Goal: Information Seeking & Learning: Get advice/opinions

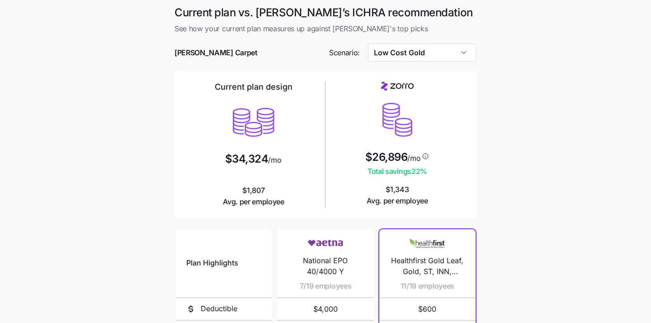
scroll to position [171, 0]
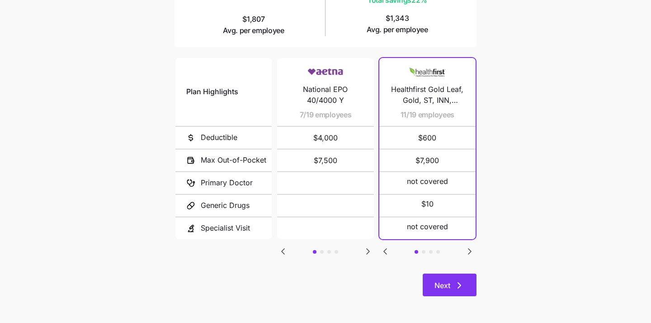
click at [455, 275] on button "Next" at bounding box center [450, 284] width 54 height 23
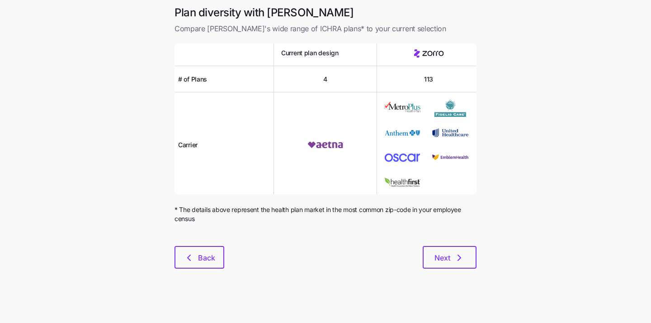
click at [455, 275] on div "Plan diversity with Zorro Compare Zorro's wide range of ICHRA plans* to your cu…" at bounding box center [325, 142] width 317 height 274
click at [454, 255] on icon "button" at bounding box center [459, 257] width 11 height 11
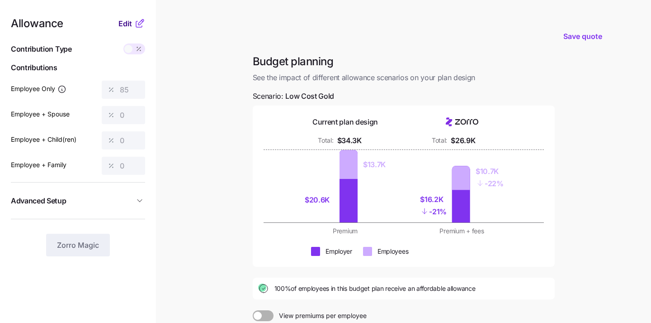
click at [124, 22] on span "Edit" at bounding box center [126, 23] width 14 height 11
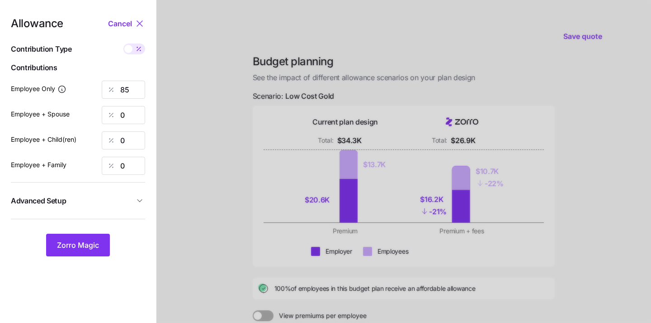
click at [135, 54] on span at bounding box center [139, 48] width 13 height 11
click at [123, 43] on input "checkbox" at bounding box center [123, 43] width 0 height 0
type input "847"
click at [136, 86] on input "847" at bounding box center [123, 90] width 43 height 18
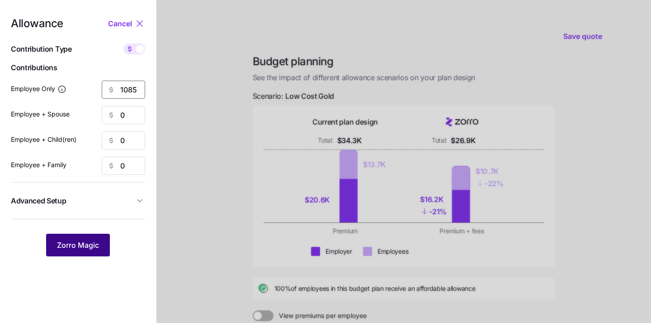
type input "1085"
click at [81, 250] on button "Zorro Magic" at bounding box center [78, 244] width 64 height 23
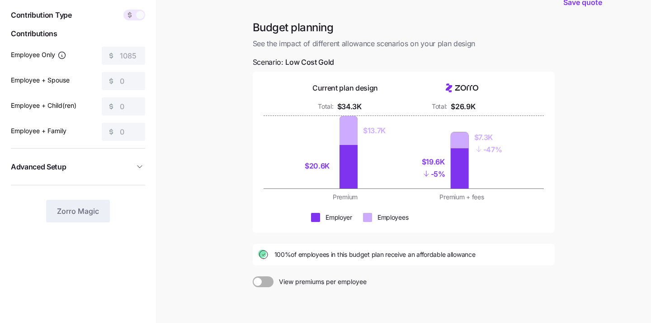
scroll to position [70, 0]
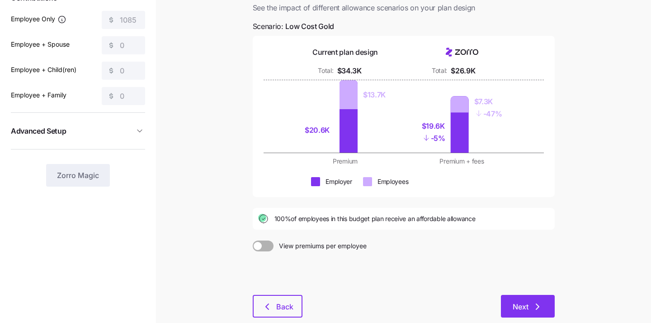
click at [516, 298] on button "Next" at bounding box center [528, 305] width 54 height 23
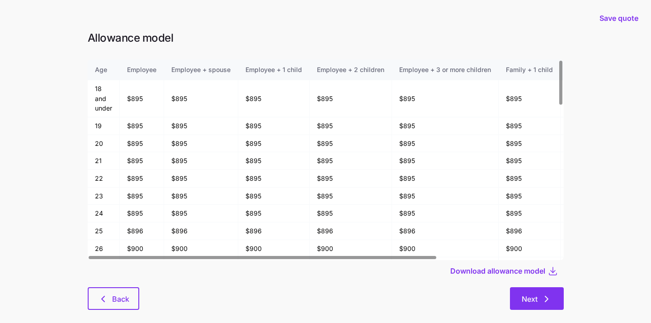
click at [524, 302] on span "Next" at bounding box center [530, 298] width 16 height 11
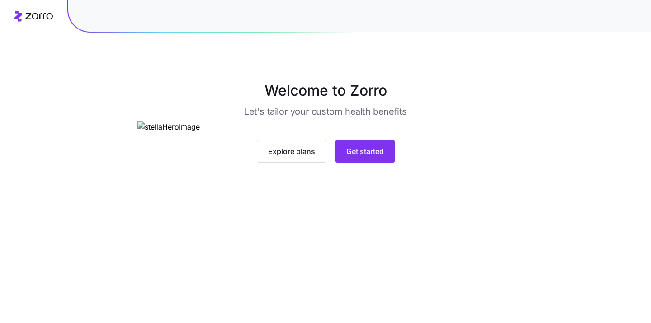
scroll to position [41, 0]
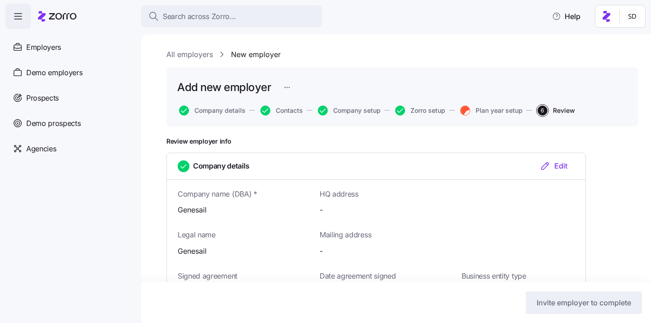
scroll to position [926, 0]
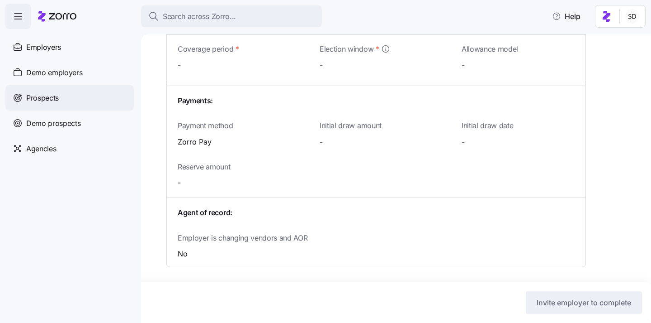
click at [25, 94] on div "Prospects" at bounding box center [69, 97] width 128 height 25
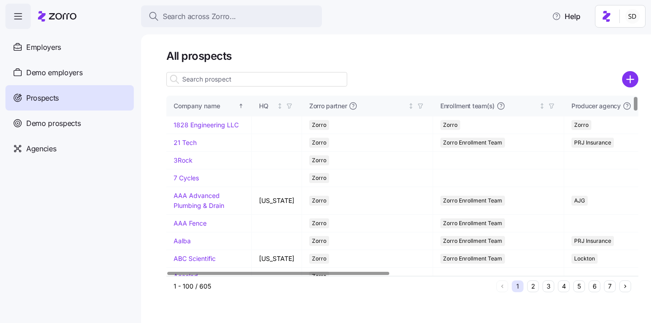
click at [237, 81] on input at bounding box center [256, 79] width 181 height 14
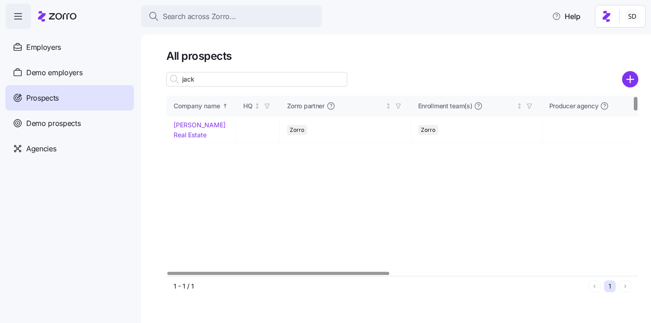
click at [233, 82] on input "jack" at bounding box center [256, 79] width 181 height 14
type input "jack"
click at [178, 124] on link "[PERSON_NAME] Real Estate" at bounding box center [200, 130] width 52 height 18
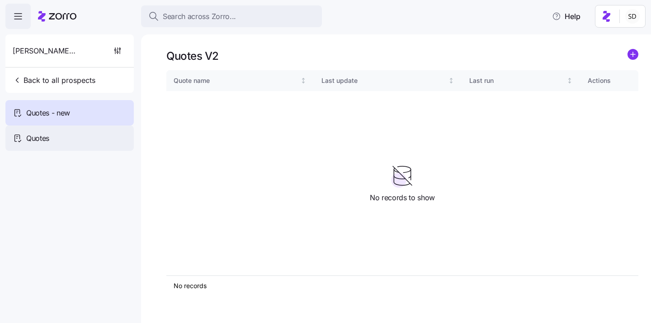
click at [31, 143] on span "Quotes" at bounding box center [37, 138] width 23 height 11
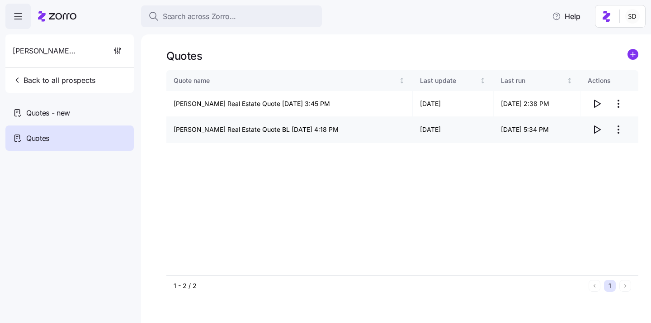
click at [595, 131] on icon "button" at bounding box center [597, 129] width 11 height 11
click at [597, 100] on icon "button" at bounding box center [597, 103] width 11 height 11
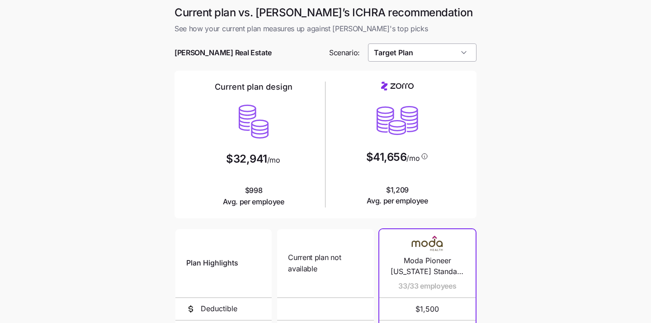
click at [442, 58] on input "Target Plan" at bounding box center [422, 52] width 109 height 18
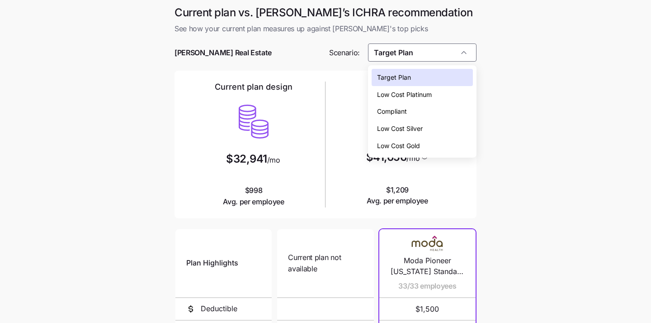
click at [433, 109] on div "Compliant" at bounding box center [423, 111] width 102 height 17
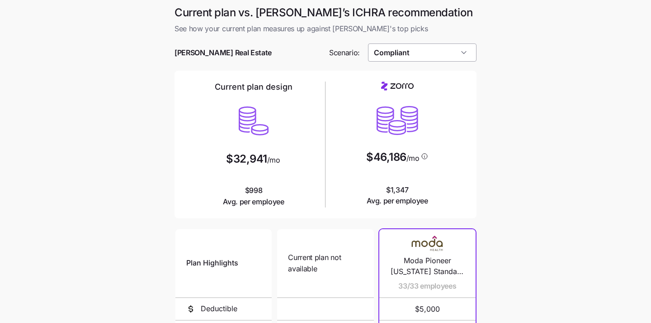
click at [416, 53] on input "Compliant" at bounding box center [422, 52] width 109 height 18
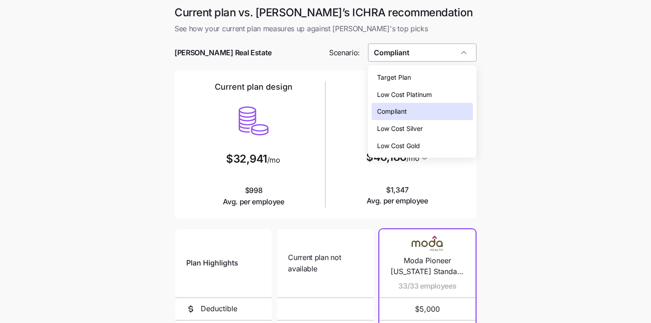
click at [416, 53] on input "Compliant" at bounding box center [422, 52] width 109 height 18
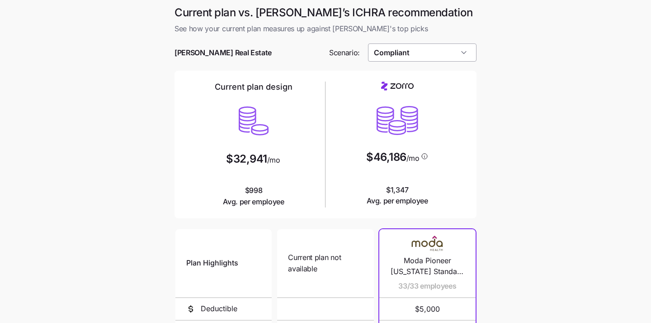
click at [416, 53] on input "Compliant" at bounding box center [422, 52] width 109 height 18
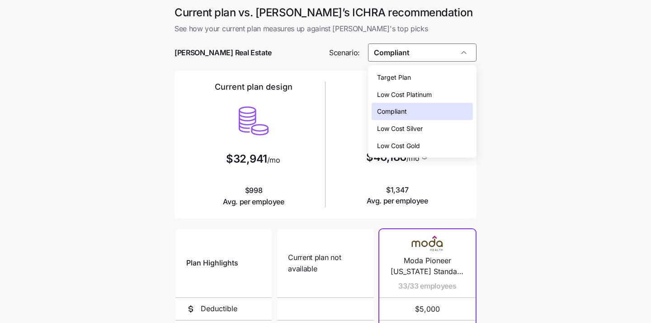
click at [415, 76] on div "Target Plan" at bounding box center [423, 77] width 102 height 17
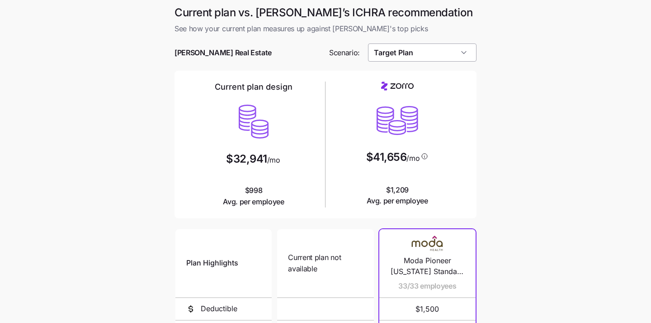
click at [462, 50] on input "Target Plan" at bounding box center [422, 52] width 109 height 18
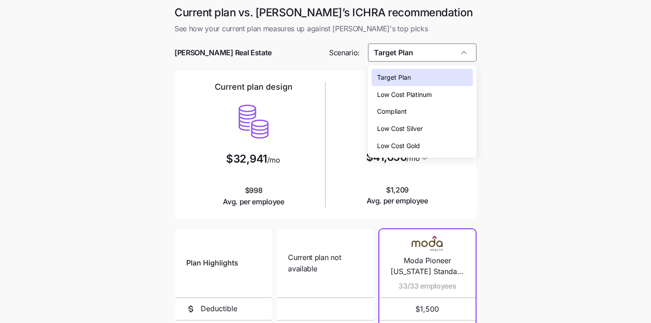
click at [445, 105] on div "Compliant" at bounding box center [423, 111] width 102 height 17
type input "Compliant"
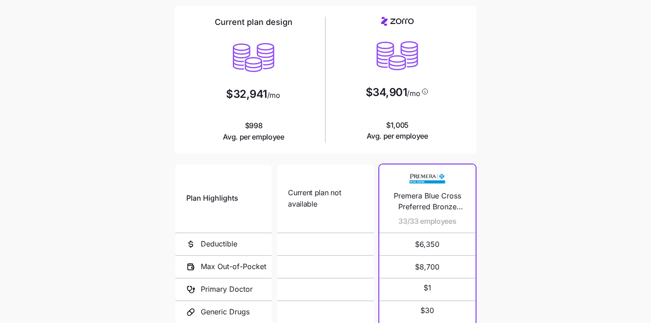
scroll to position [171, 0]
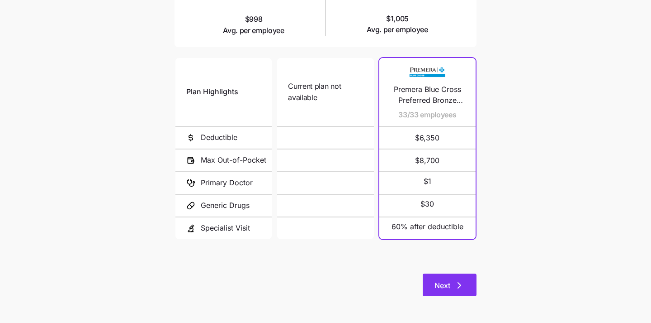
click at [436, 280] on span "Next" at bounding box center [443, 285] width 16 height 11
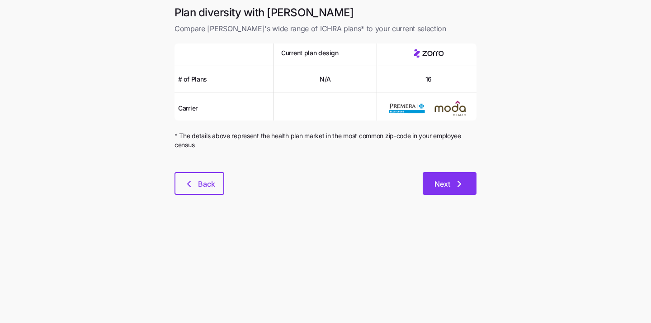
click at [455, 176] on button "Next" at bounding box center [450, 183] width 54 height 23
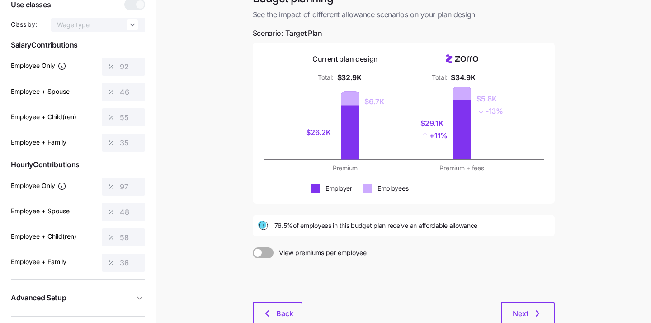
scroll to position [122, 0]
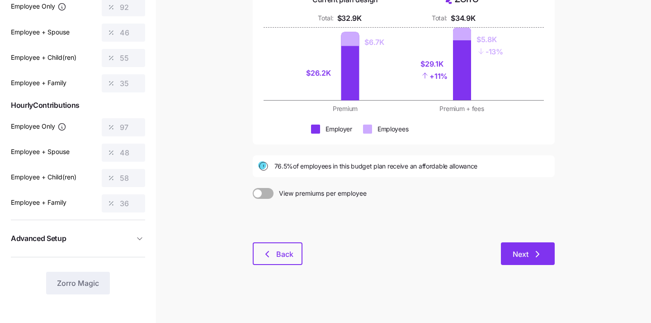
click at [530, 253] on span "Next" at bounding box center [528, 253] width 30 height 11
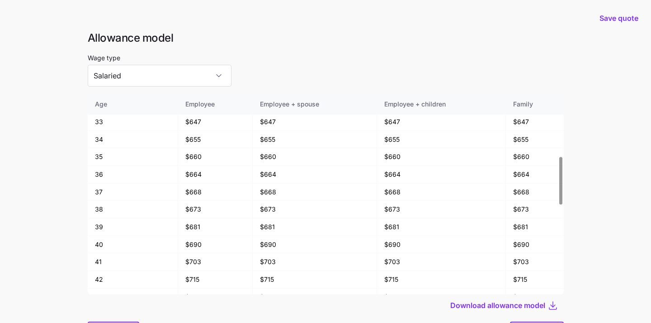
scroll to position [48, 0]
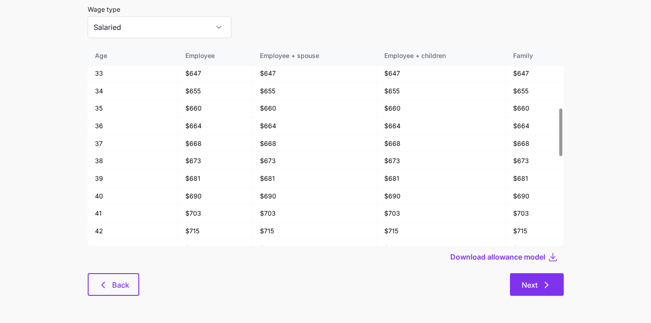
click at [544, 275] on button "Next" at bounding box center [537, 284] width 54 height 23
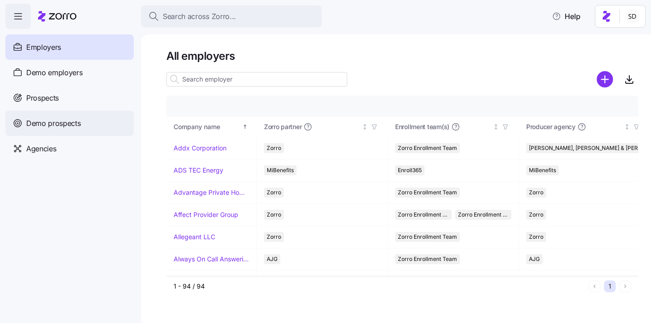
click at [30, 119] on span "Demo prospects" at bounding box center [53, 123] width 55 height 11
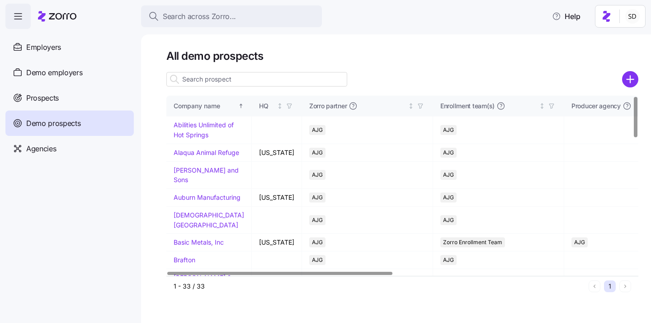
click at [209, 77] on input at bounding box center [256, 79] width 181 height 14
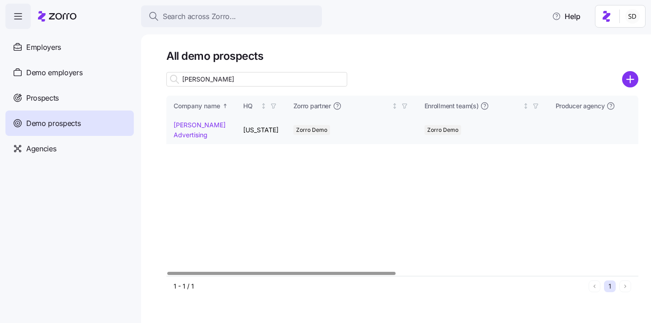
type input "kurian"
click at [185, 127] on link "Kurian's Advertising" at bounding box center [200, 130] width 52 height 18
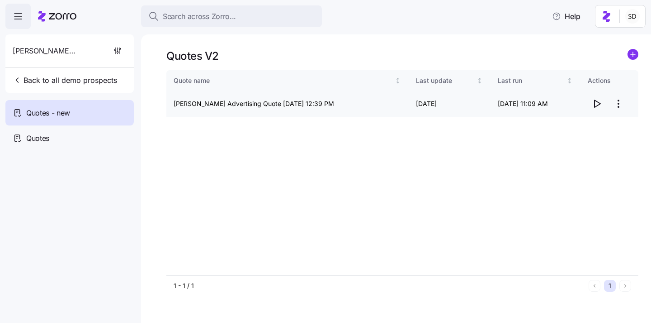
click at [598, 106] on icon "button" at bounding box center [597, 103] width 11 height 11
click at [41, 138] on span "Quotes" at bounding box center [37, 138] width 23 height 11
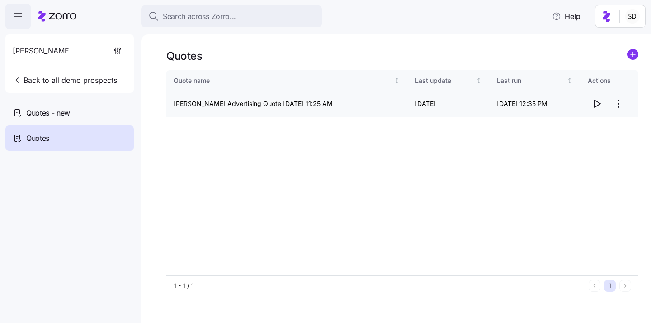
click at [595, 103] on icon "button" at bounding box center [598, 103] width 6 height 7
click at [37, 85] on button "Back to all demo prospects" at bounding box center [65, 80] width 112 height 18
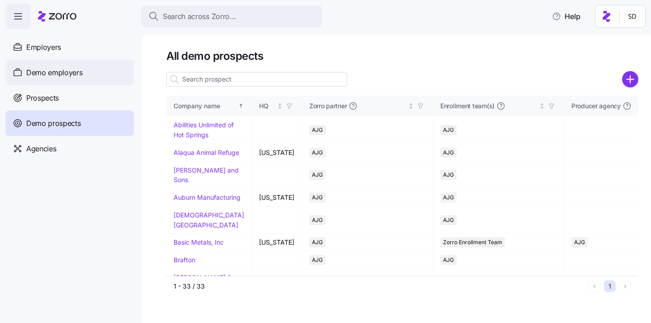
click at [25, 76] on div "Demo employers" at bounding box center [69, 72] width 128 height 25
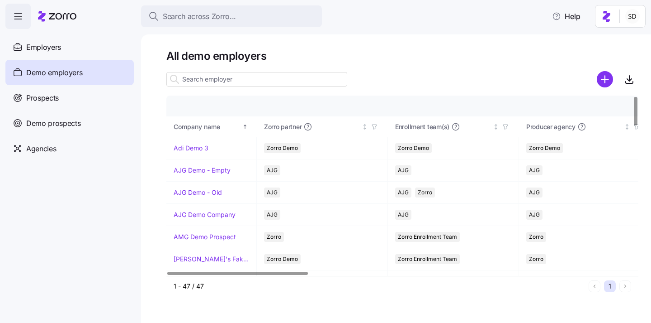
click at [236, 86] on input at bounding box center [256, 79] width 181 height 14
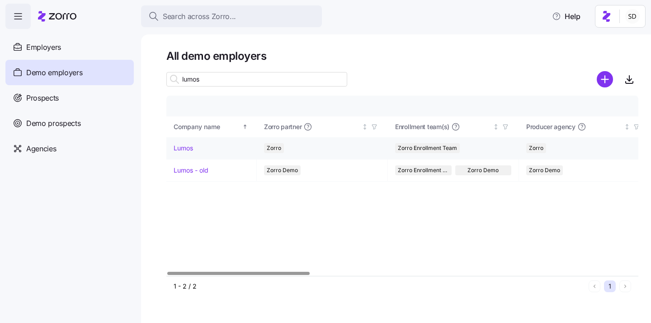
type input "lumos"
click at [181, 145] on link "Lumos" at bounding box center [183, 147] width 19 height 9
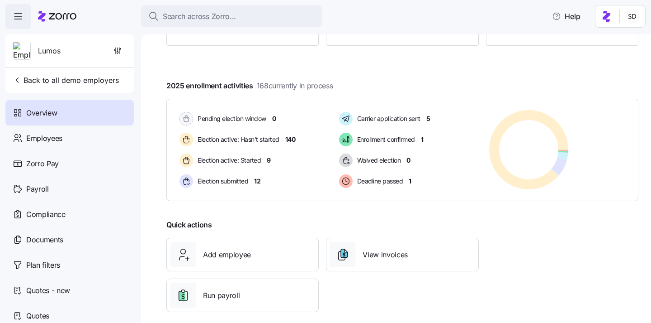
scroll to position [128, 0]
click at [30, 135] on span "Employees" at bounding box center [44, 138] width 36 height 11
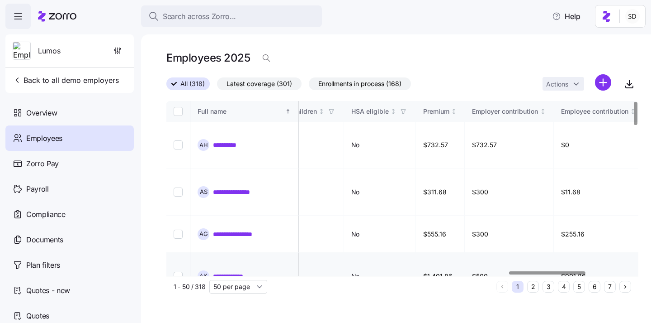
scroll to position [0, 2122]
click at [594, 285] on button "6" at bounding box center [595, 286] width 12 height 12
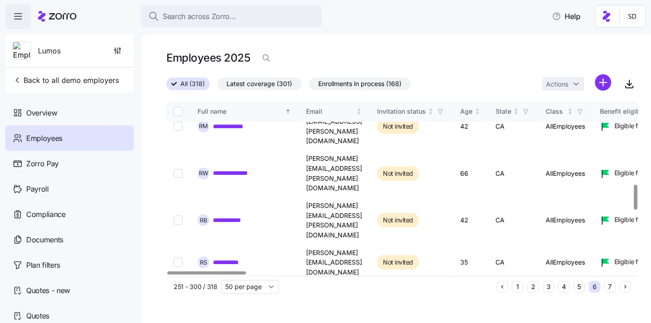
scroll to position [603, 0]
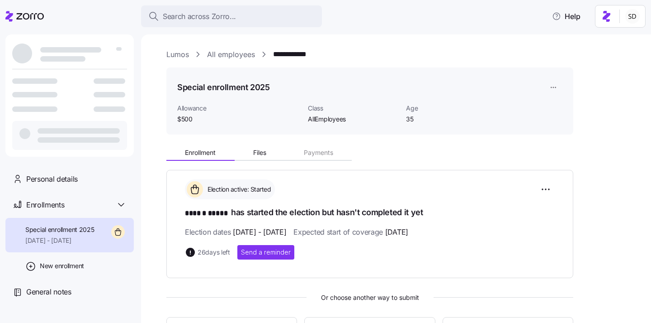
scroll to position [103, 0]
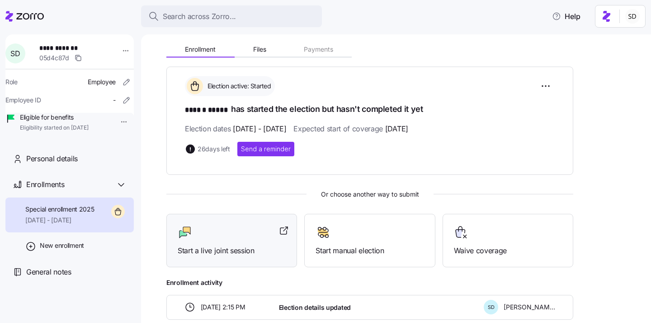
click at [221, 233] on div at bounding box center [232, 232] width 108 height 14
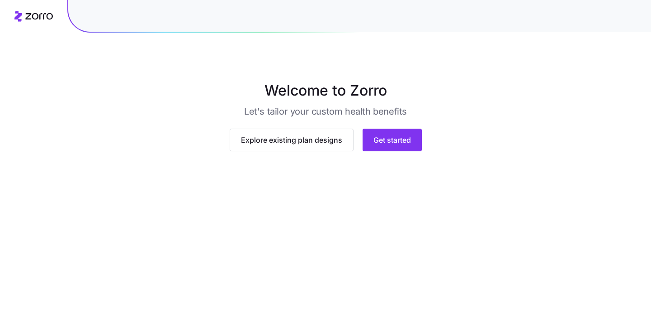
scroll to position [68, 0]
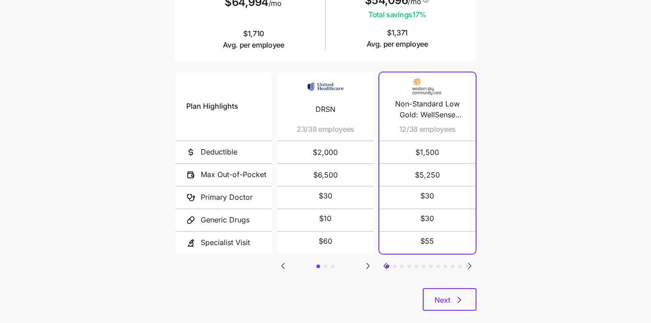
scroll to position [160, 0]
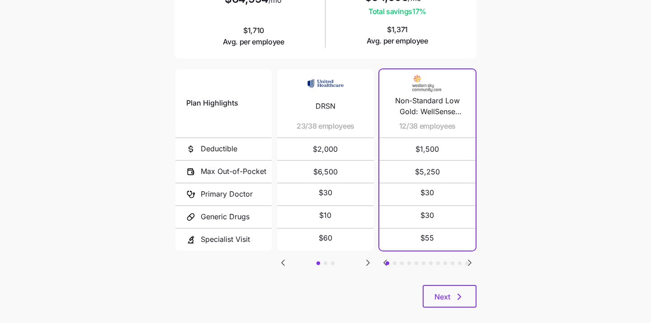
click at [367, 261] on icon "Go to next slide" at bounding box center [368, 262] width 3 height 5
click at [281, 259] on icon "Go to previous slide" at bounding box center [283, 262] width 11 height 11
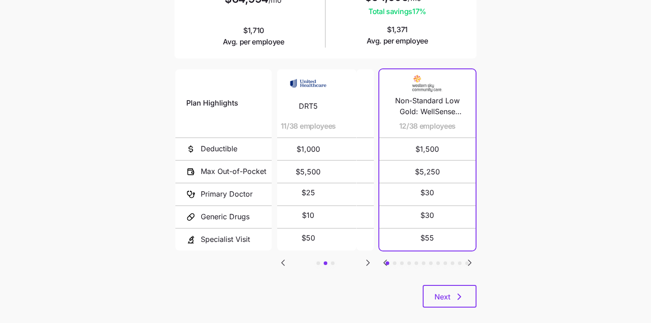
click at [281, 259] on icon "Go to previous slide" at bounding box center [283, 262] width 11 height 11
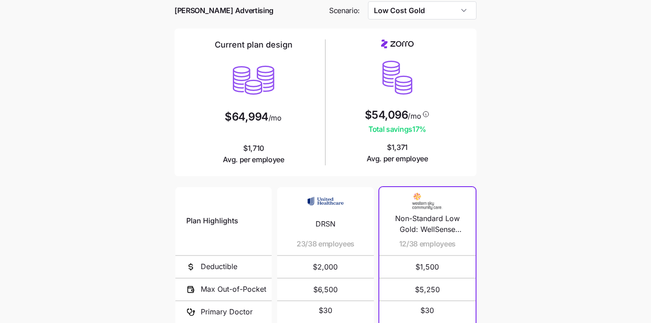
scroll to position [0, 0]
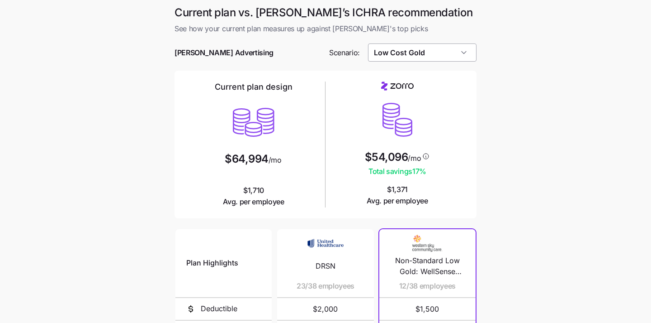
click at [459, 53] on input "Low Cost Gold" at bounding box center [422, 52] width 109 height 18
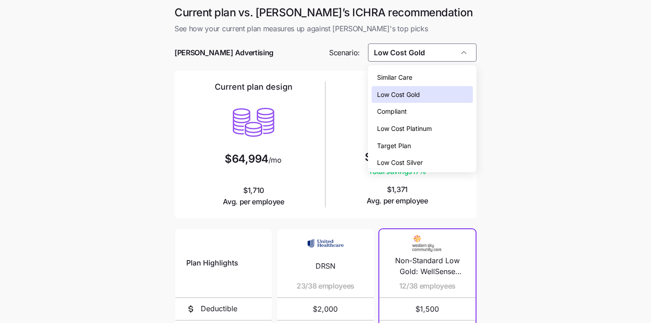
click at [449, 108] on div "Compliant" at bounding box center [423, 111] width 102 height 17
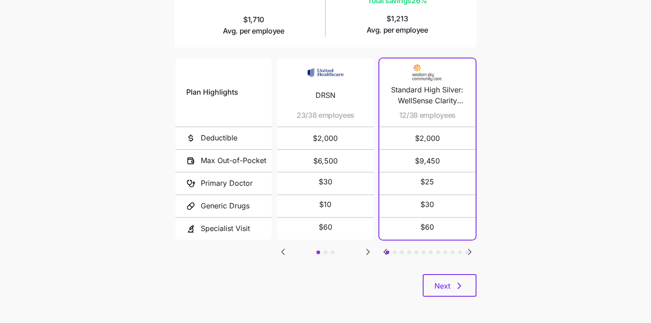
scroll to position [171, 0]
click at [470, 247] on icon "Go to next slide" at bounding box center [470, 251] width 11 height 11
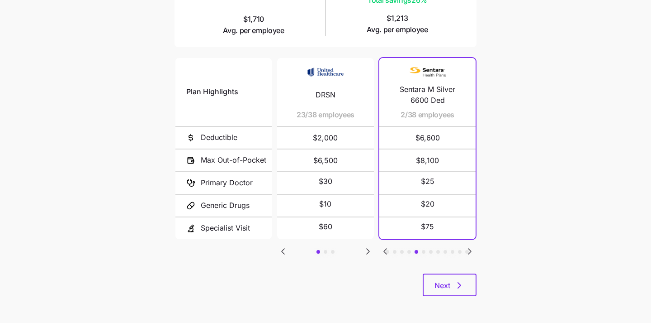
click at [470, 246] on icon "Go to next slide" at bounding box center [470, 251] width 11 height 11
click at [469, 248] on icon "Go to next slide" at bounding box center [470, 250] width 3 height 5
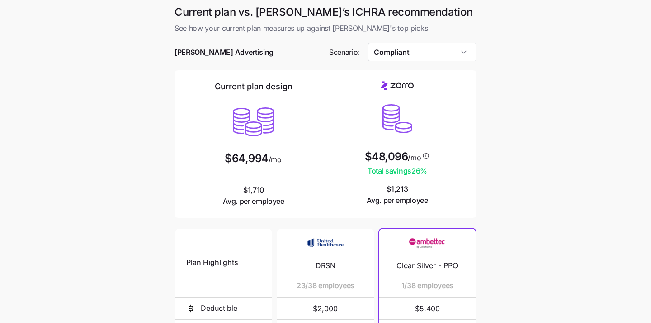
scroll to position [0, 0]
click at [446, 48] on input "Compliant" at bounding box center [422, 52] width 109 height 18
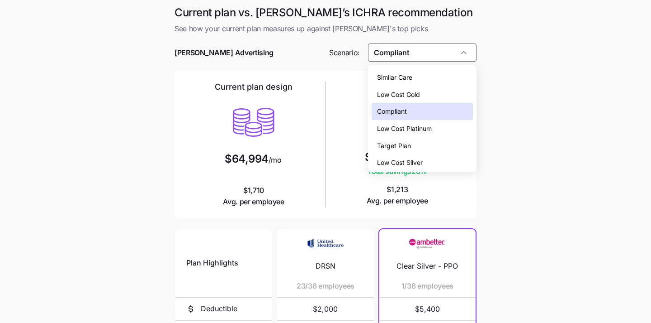
click at [437, 95] on div "Low Cost Gold" at bounding box center [423, 94] width 102 height 17
type input "Low Cost Gold"
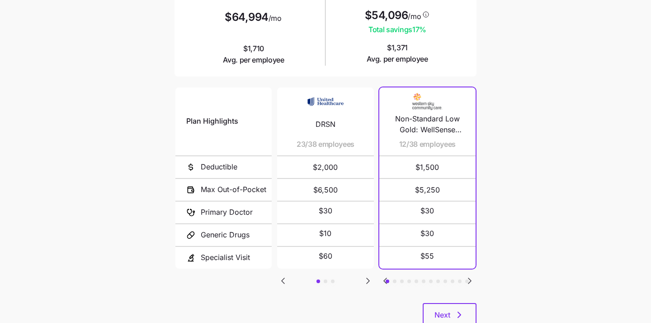
scroll to position [171, 0]
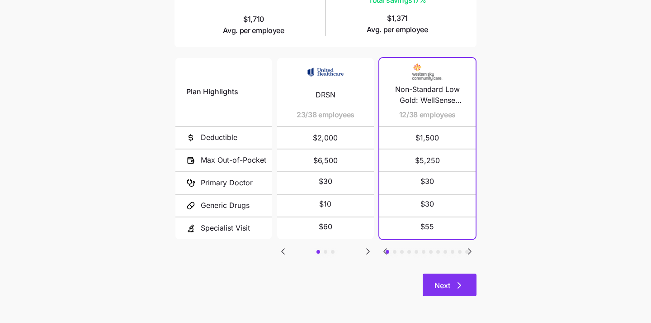
click at [454, 284] on icon "button" at bounding box center [459, 285] width 11 height 11
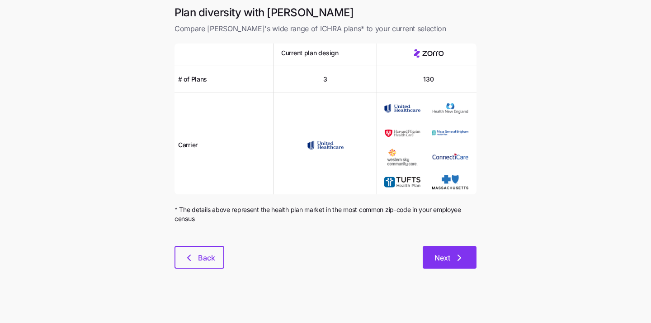
click at [437, 249] on button "Next" at bounding box center [450, 257] width 54 height 23
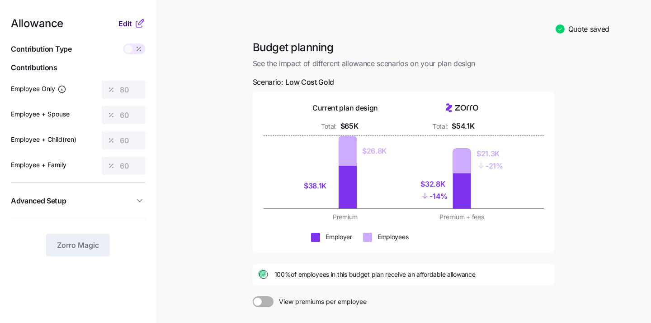
click at [123, 24] on span "Edit" at bounding box center [126, 23] width 14 height 11
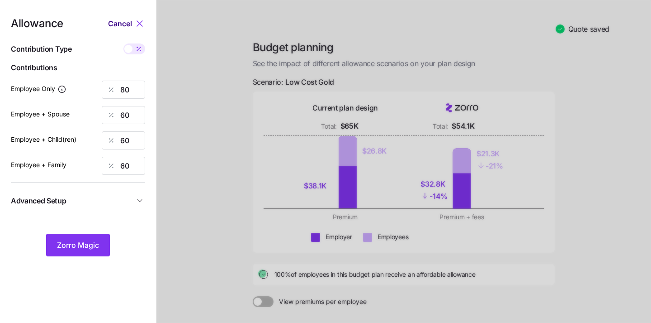
click at [122, 22] on span "Cancel" at bounding box center [120, 23] width 24 height 11
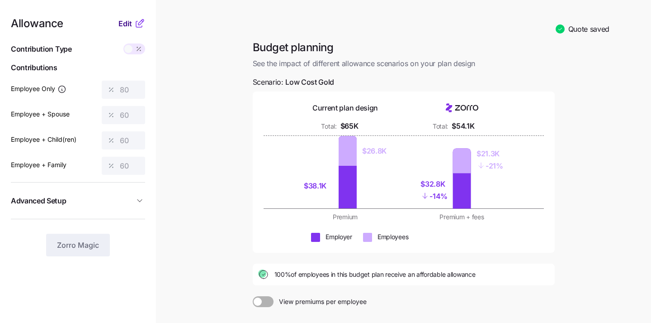
click at [122, 22] on span "Edit" at bounding box center [126, 23] width 14 height 11
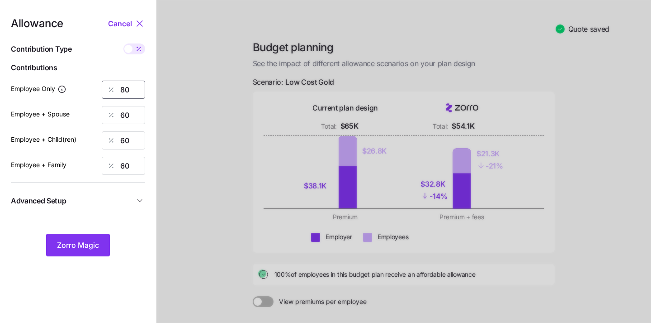
click at [139, 88] on input "80" at bounding box center [123, 90] width 43 height 18
type input "8"
click at [77, 247] on span "Zorro Magic" at bounding box center [78, 244] width 42 height 11
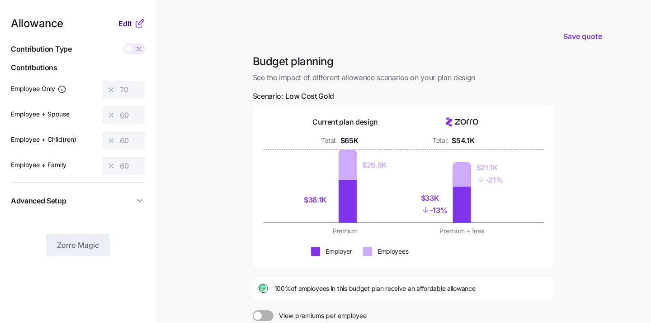
click at [124, 18] on div "Edit" at bounding box center [132, 23] width 27 height 11
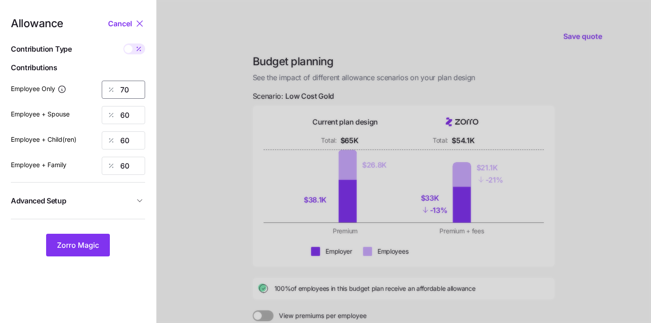
click at [135, 94] on input "70" at bounding box center [123, 90] width 43 height 18
type input "7"
type input "60"
click at [74, 247] on span "Zorro Magic" at bounding box center [78, 244] width 42 height 11
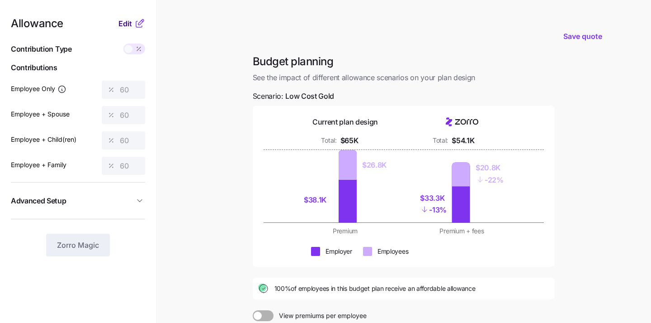
click at [125, 19] on span "Edit" at bounding box center [126, 23] width 14 height 11
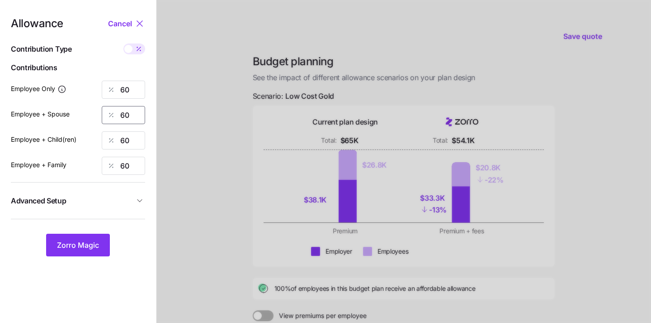
click at [130, 123] on input "60" at bounding box center [123, 115] width 43 height 18
type input "6"
type input "40"
click at [133, 143] on input "60" at bounding box center [123, 140] width 43 height 18
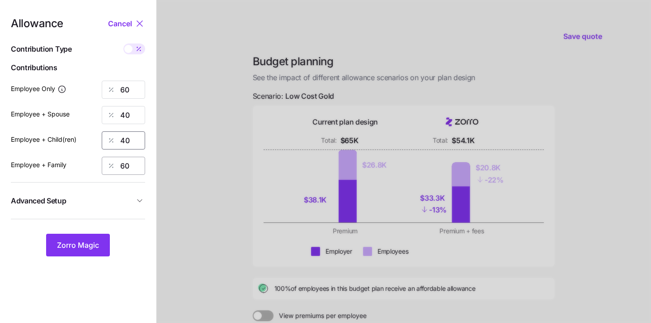
type input "40"
click at [133, 157] on input "60" at bounding box center [123, 166] width 43 height 18
click at [133, 158] on input "60" at bounding box center [123, 166] width 43 height 18
type input "40"
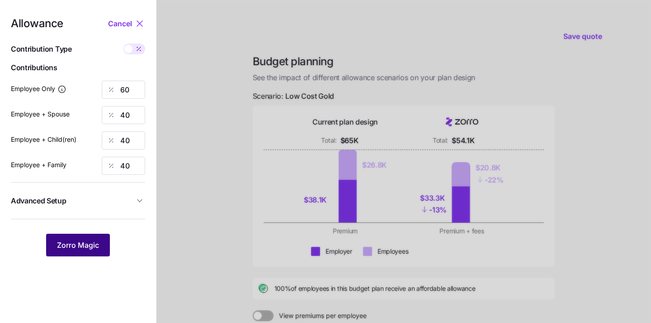
click at [71, 247] on span "Zorro Magic" at bounding box center [78, 244] width 42 height 11
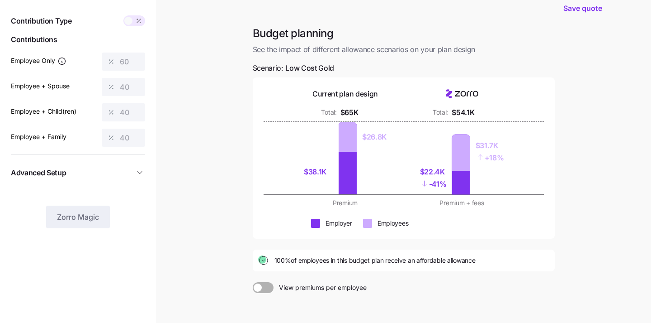
scroll to position [29, 0]
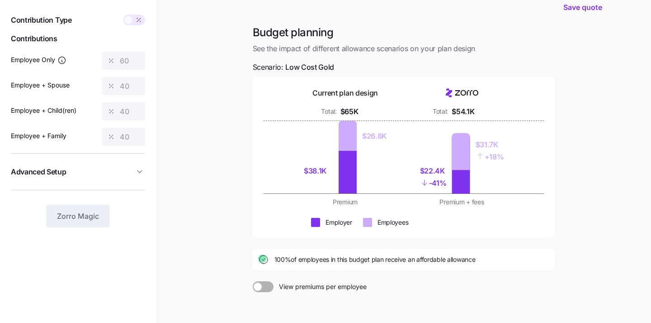
click at [124, 173] on span "Advanced Setup" at bounding box center [72, 171] width 123 height 11
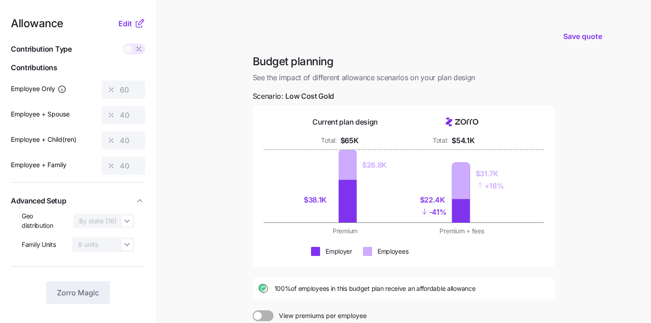
scroll to position [0, 0]
click at [124, 19] on span "Edit" at bounding box center [126, 23] width 14 height 11
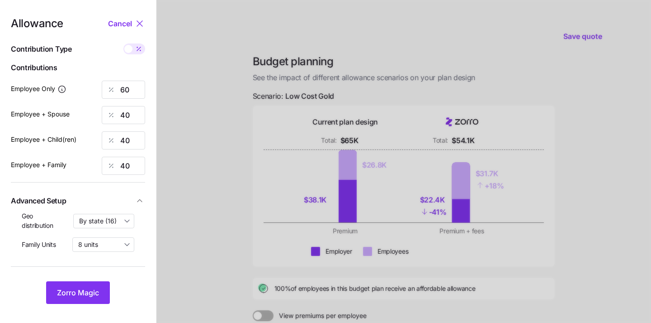
click at [132, 50] on span at bounding box center [128, 49] width 8 height 8
click at [123, 43] on input "checkbox" at bounding box center [123, 43] width 0 height 0
type input "426"
type input "568"
type input "506"
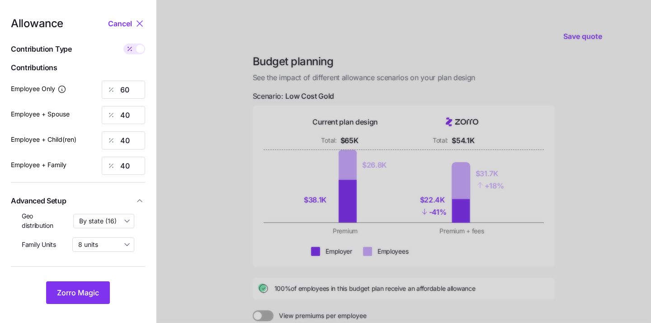
type input "790"
click at [138, 50] on span at bounding box center [140, 49] width 8 height 8
click at [123, 43] on input "checkbox" at bounding box center [123, 43] width 0 height 0
type input "60"
type input "40"
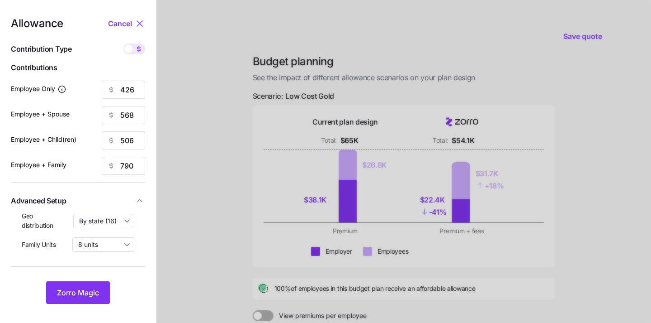
type input "40"
click at [135, 22] on icon at bounding box center [139, 23] width 11 height 11
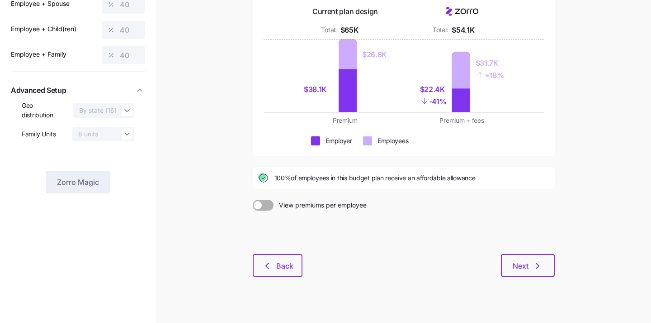
scroll to position [111, 0]
click at [521, 268] on span "Next" at bounding box center [521, 265] width 16 height 11
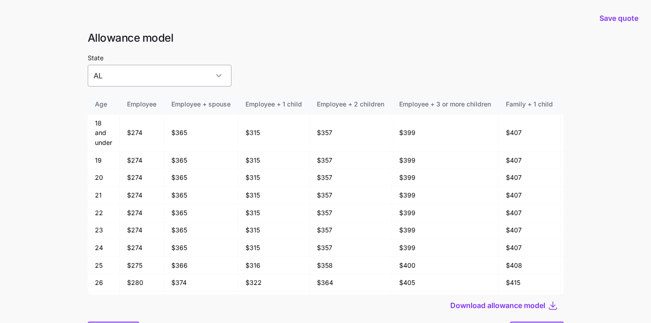
click at [193, 77] on input "AL" at bounding box center [160, 76] width 144 height 22
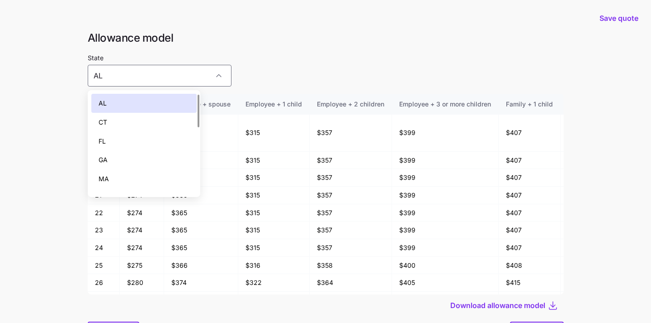
click at [166, 121] on div "CT" at bounding box center [144, 122] width 106 height 19
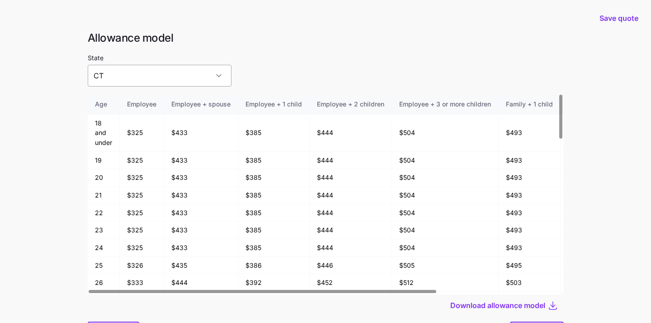
click at [170, 75] on input "CT" at bounding box center [160, 76] width 144 height 22
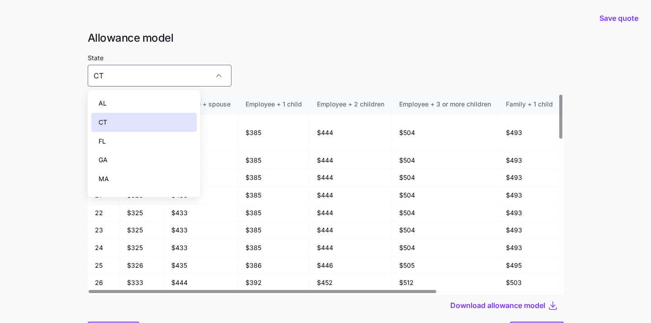
click at [165, 137] on div "FL" at bounding box center [144, 141] width 106 height 19
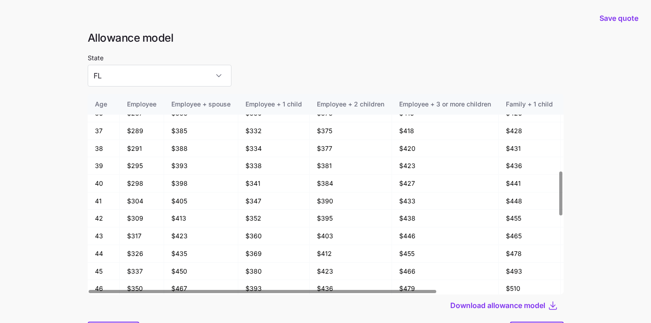
scroll to position [351, 0]
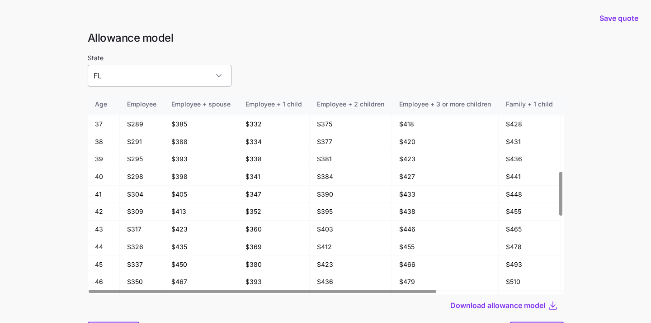
click at [194, 77] on input "FL" at bounding box center [160, 76] width 144 height 22
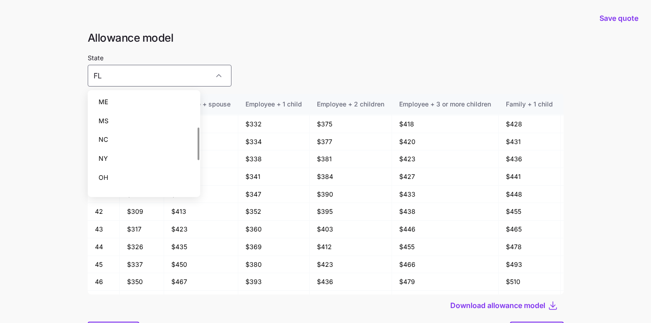
scroll to position [101, 0]
click at [148, 151] on div "NY" at bounding box center [144, 153] width 106 height 19
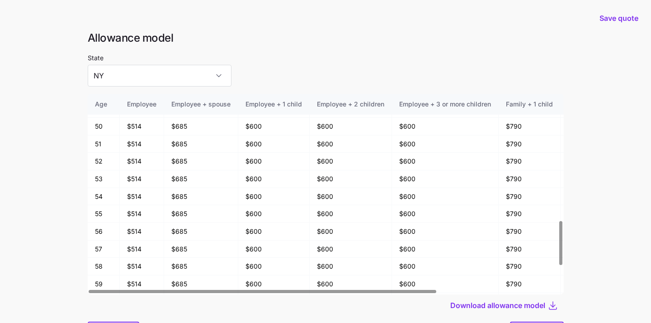
scroll to position [572, 0]
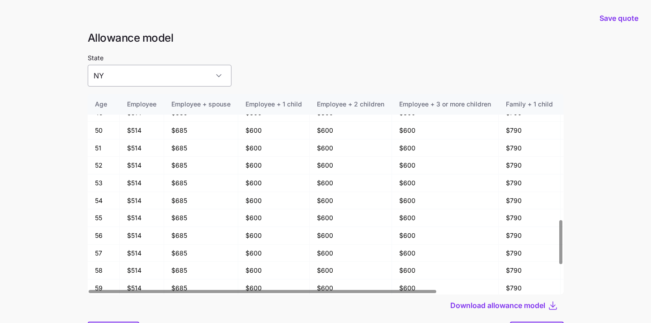
click at [182, 74] on input "NY" at bounding box center [160, 76] width 144 height 22
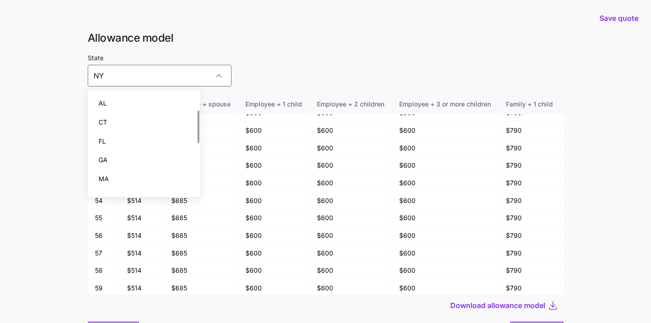
scroll to position [2, 0]
click at [159, 101] on div "AL" at bounding box center [144, 101] width 106 height 19
type input "AL"
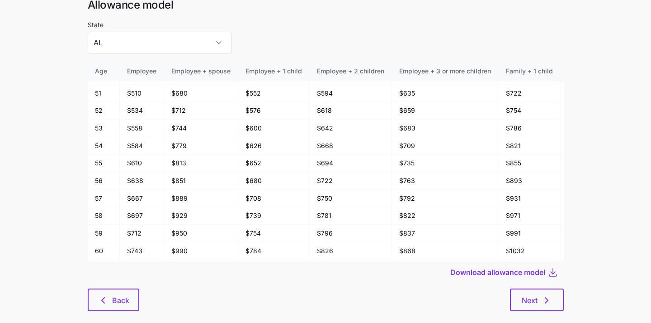
scroll to position [48, 0]
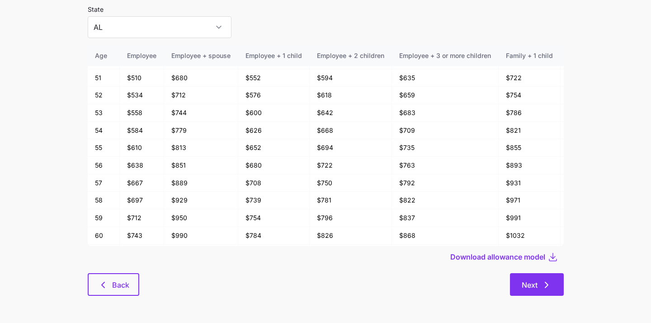
click at [535, 291] on button "Next" at bounding box center [537, 284] width 54 height 23
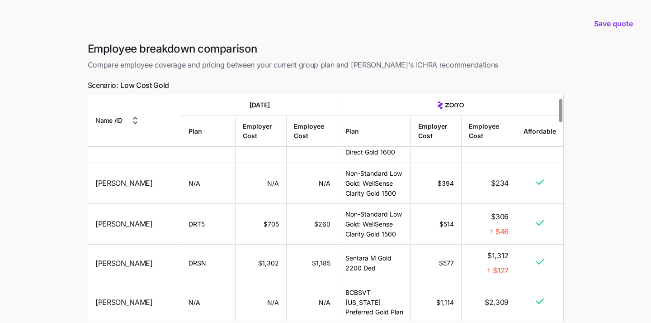
scroll to position [31, 0]
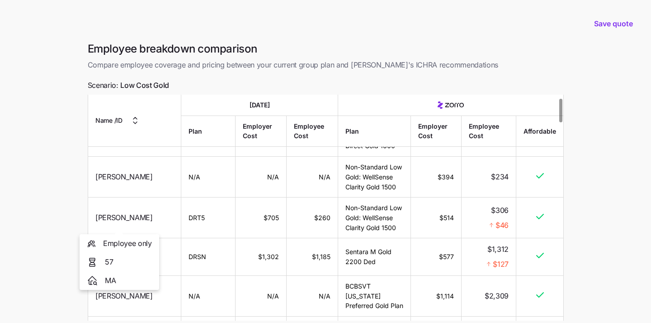
click at [129, 217] on span "Lisbeth Sheridan" at bounding box center [123, 217] width 57 height 11
click at [104, 217] on span "Lisbeth Sheridan" at bounding box center [123, 217] width 57 height 11
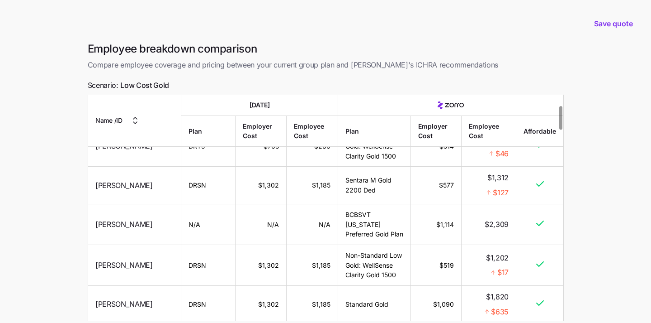
scroll to position [0, 0]
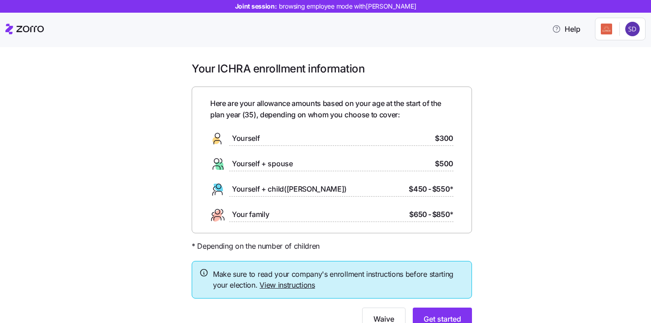
scroll to position [40, 0]
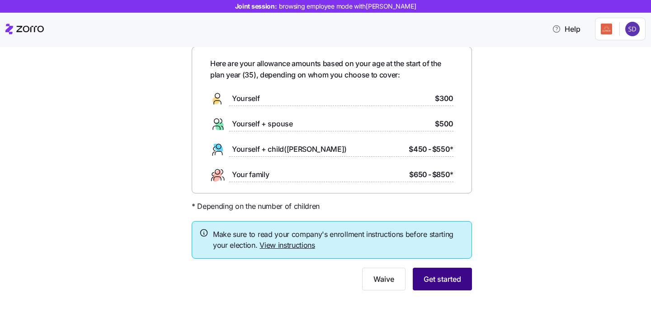
click at [437, 285] on button "Get started" at bounding box center [442, 278] width 59 height 23
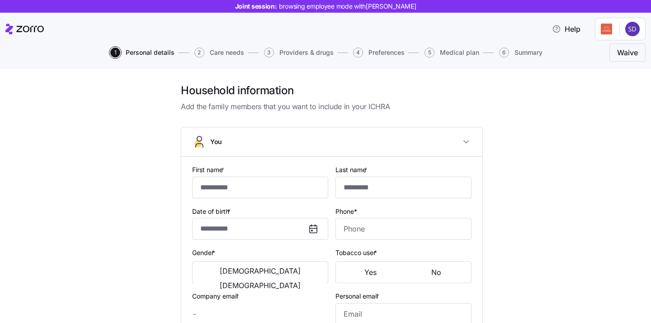
type input "******"
type input "*****"
type input "sanoop.d+lumosdemo@myzorro.co"
type input "123@gmail.com"
type input "**********"
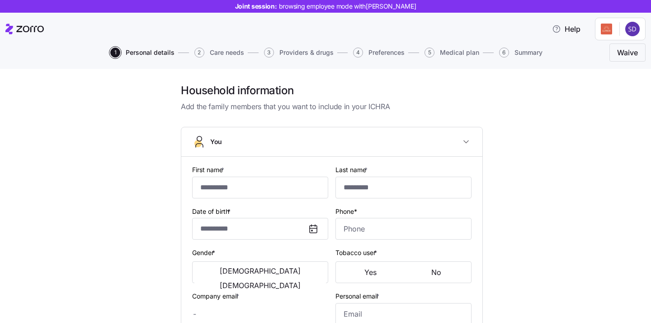
checkbox input "true"
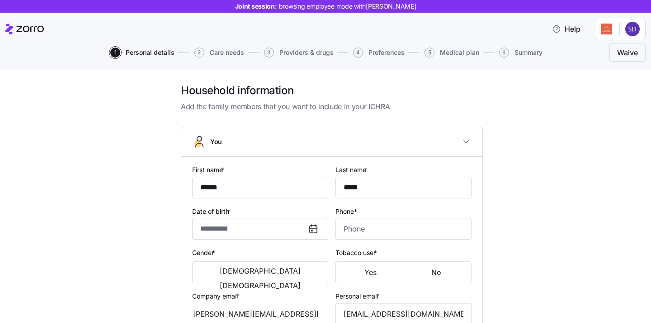
type input "**********"
type input "(718) 555-2211"
type input "US citizen"
type input "Married"
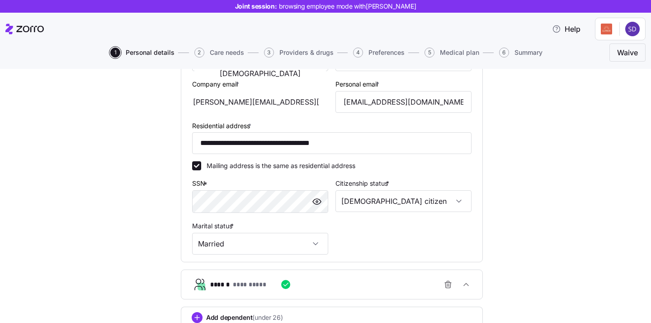
scroll to position [281, 0]
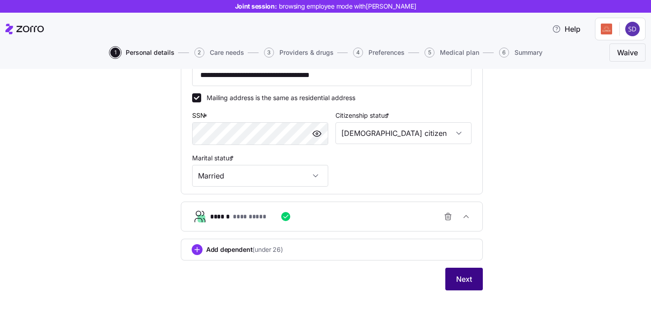
click at [467, 280] on span "Next" at bounding box center [464, 278] width 16 height 11
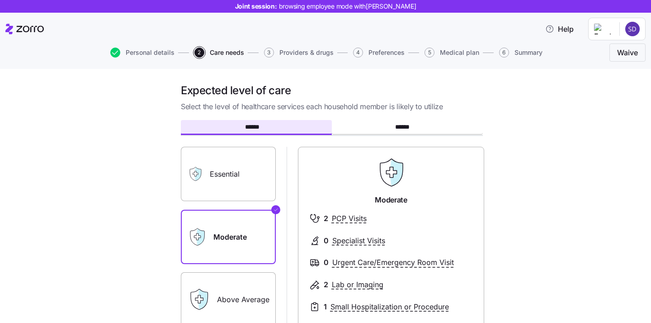
scroll to position [8, 0]
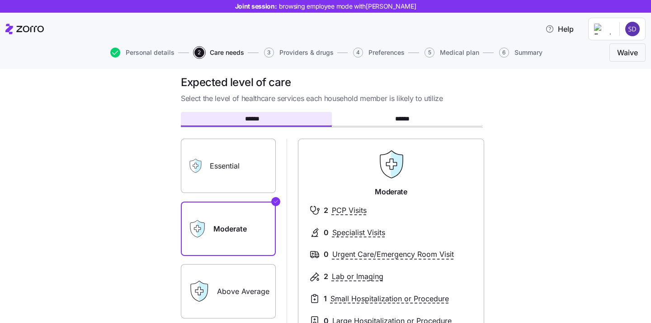
click at [228, 168] on label "Essential" at bounding box center [228, 165] width 95 height 54
click at [0, 0] on input "Essential" at bounding box center [0, 0] width 0 height 0
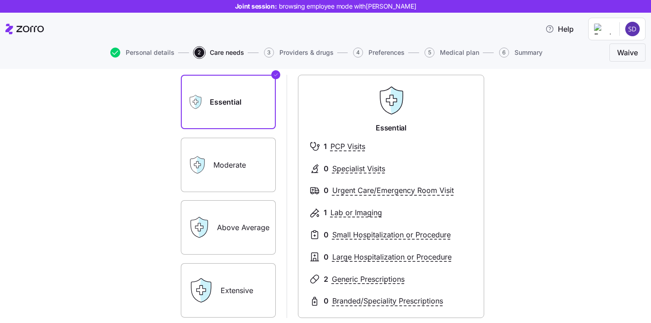
scroll to position [86, 0]
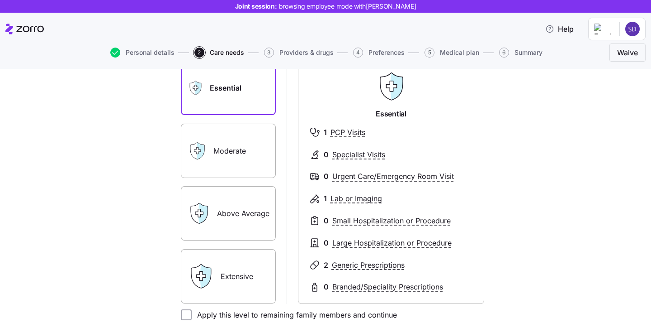
click at [256, 267] on label "Extensive" at bounding box center [228, 276] width 95 height 54
click at [0, 0] on input "Extensive" at bounding box center [0, 0] width 0 height 0
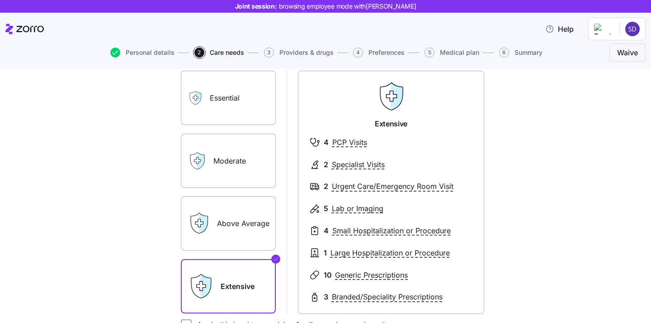
scroll to position [74, 0]
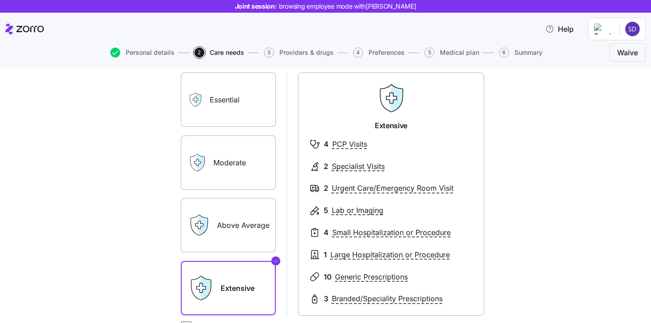
click at [219, 158] on label "Moderate" at bounding box center [228, 162] width 95 height 54
click at [0, 0] on input "Moderate" at bounding box center [0, 0] width 0 height 0
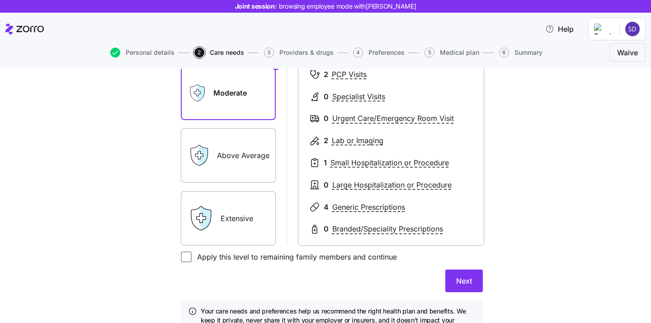
scroll to position [155, 0]
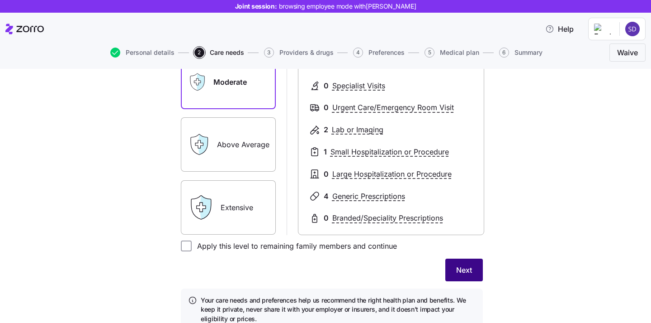
click at [457, 278] on button "Next" at bounding box center [465, 269] width 38 height 23
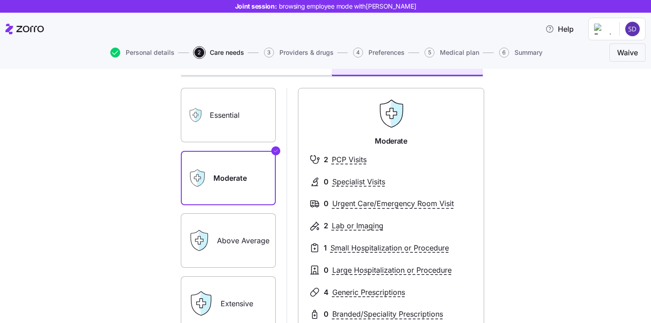
scroll to position [61, 0]
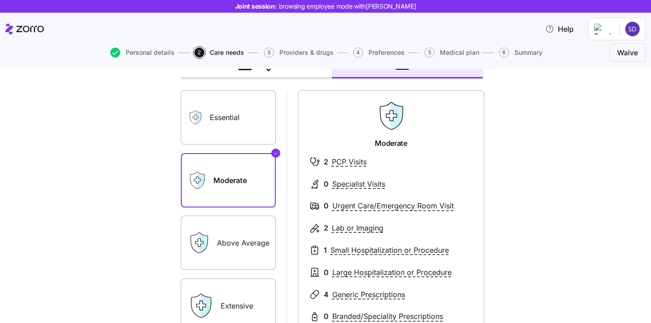
click at [234, 133] on label "Essential" at bounding box center [228, 117] width 95 height 54
click at [0, 0] on input "Essential" at bounding box center [0, 0] width 0 height 0
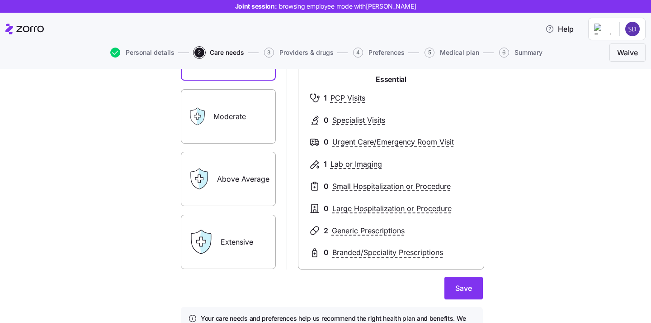
scroll to position [125, 0]
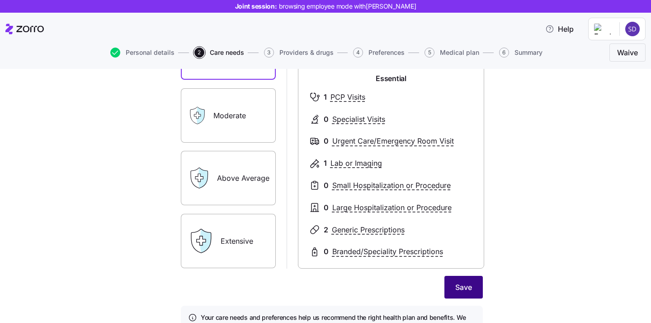
click at [466, 289] on span "Save" at bounding box center [463, 286] width 17 height 11
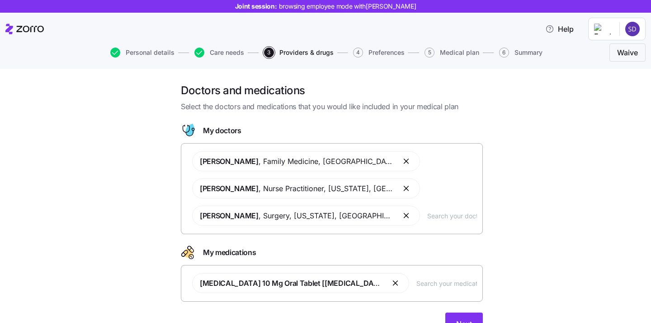
click at [427, 218] on input "text" at bounding box center [452, 215] width 50 height 10
click at [402, 215] on button "button" at bounding box center [407, 215] width 11 height 11
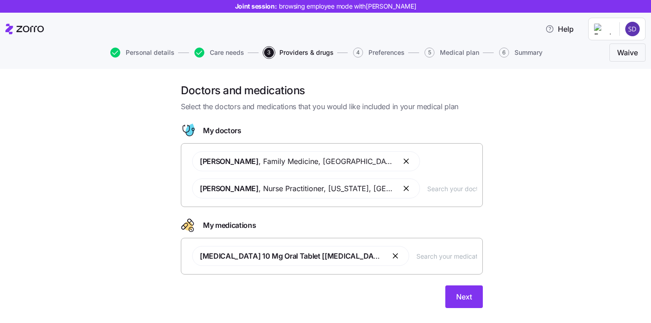
click at [402, 186] on button "button" at bounding box center [407, 188] width 11 height 11
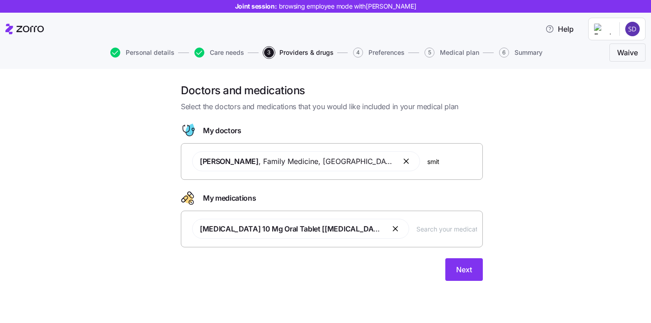
type input "smith"
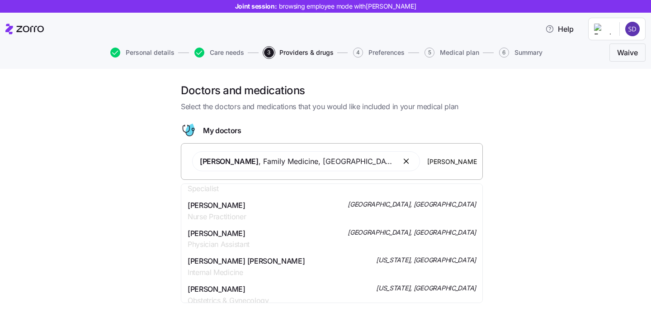
scroll to position [843, 0]
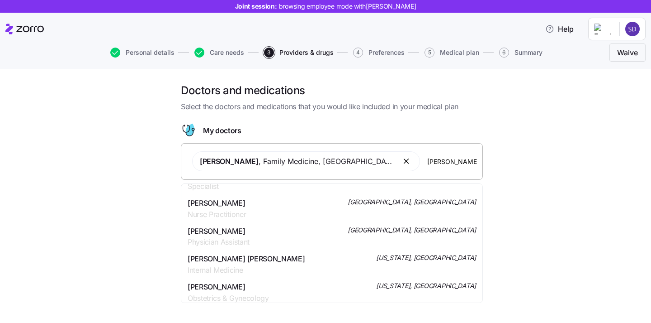
click at [441, 164] on input "smith" at bounding box center [452, 161] width 50 height 10
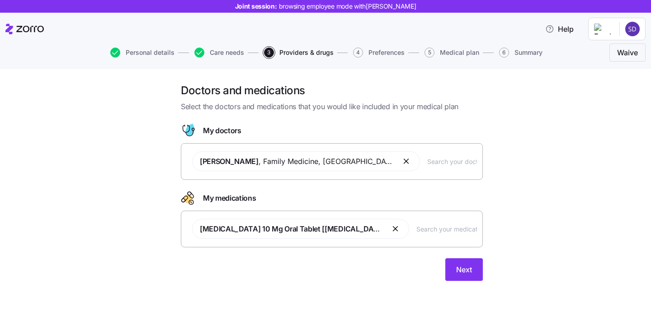
click at [588, 166] on div "Doctors and medications Select the doctors and medications that you would like …" at bounding box center [331, 187] width 613 height 208
click at [417, 226] on input "text" at bounding box center [447, 228] width 61 height 10
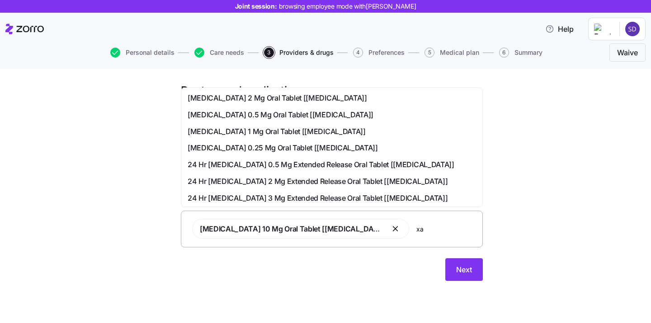
type input "x"
click at [552, 254] on div "Doctors and medications Select the doctors and medications that you would like …" at bounding box center [331, 187] width 613 height 208
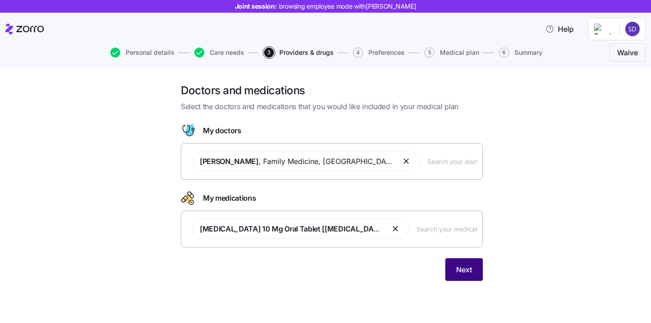
click at [455, 268] on button "Next" at bounding box center [465, 269] width 38 height 23
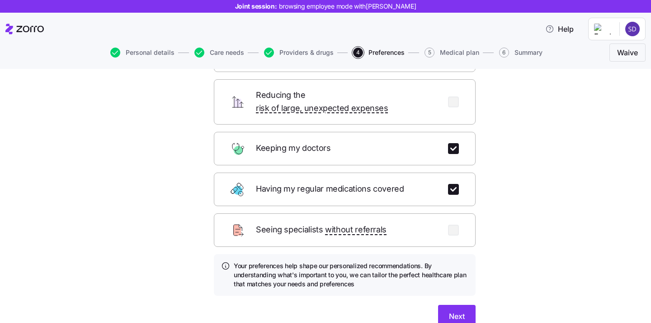
scroll to position [121, 0]
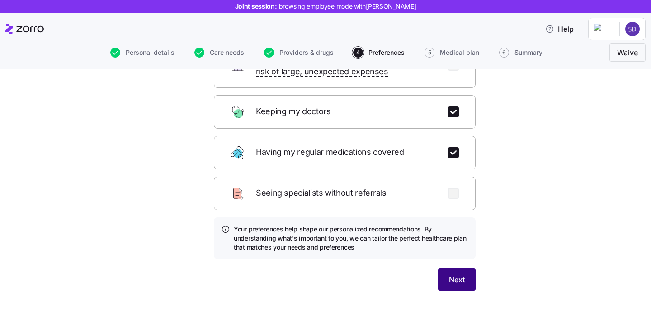
click at [454, 274] on span "Next" at bounding box center [457, 279] width 16 height 11
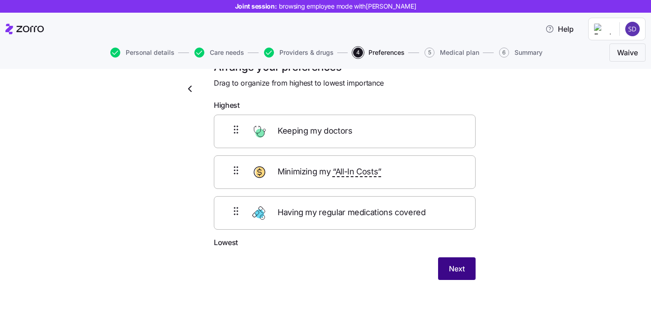
click at [447, 268] on button "Next" at bounding box center [457, 268] width 38 height 23
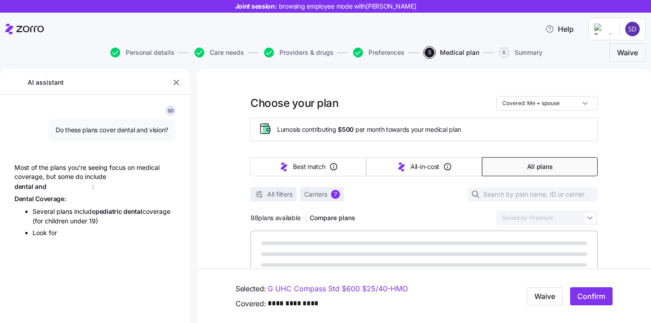
type textarea "x"
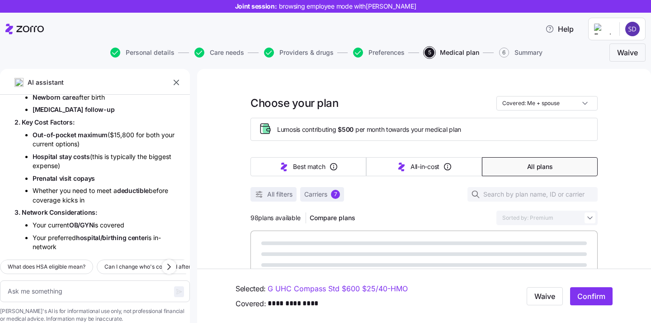
scroll to position [5226, 0]
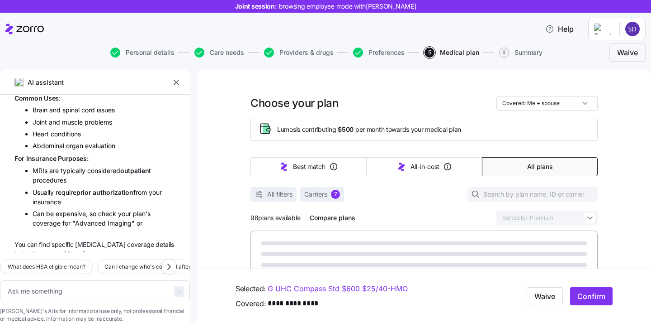
click at [177, 77] on button "button" at bounding box center [176, 82] width 13 height 13
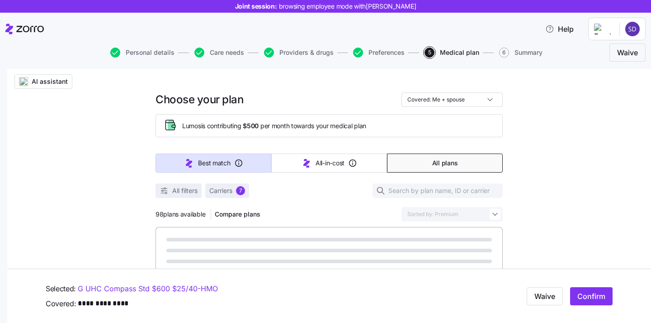
scroll to position [12, 0]
click at [205, 161] on span "Best match" at bounding box center [214, 161] width 32 height 9
type input "Sorted by: Best match"
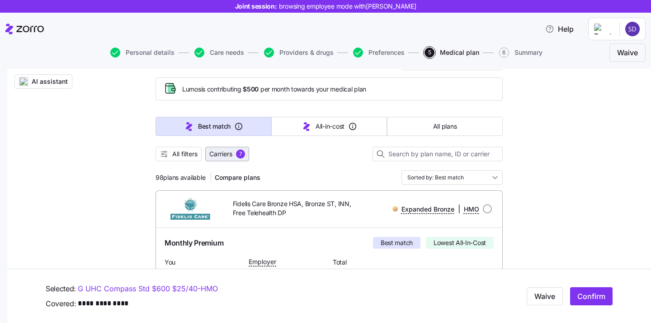
scroll to position [53, 0]
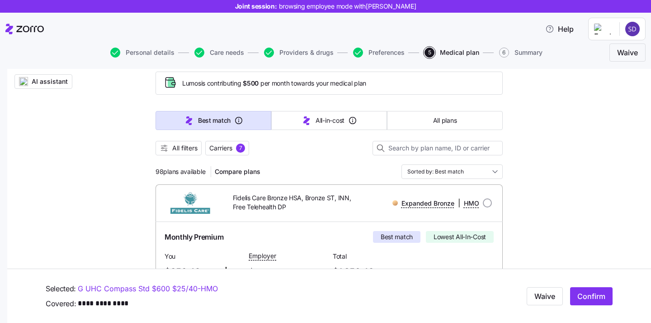
drag, startPoint x: 157, startPoint y: 168, endPoint x: 203, endPoint y: 167, distance: 45.7
click at [204, 167] on span "98 plans available" at bounding box center [181, 171] width 50 height 9
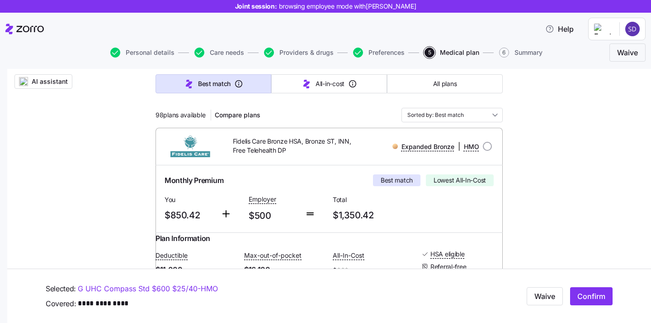
scroll to position [0, 0]
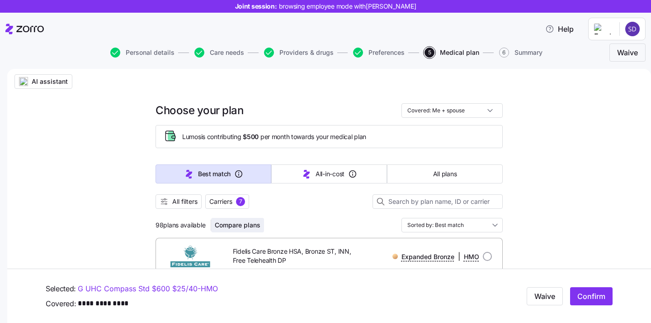
click at [239, 226] on span "Compare plans" at bounding box center [238, 224] width 46 height 9
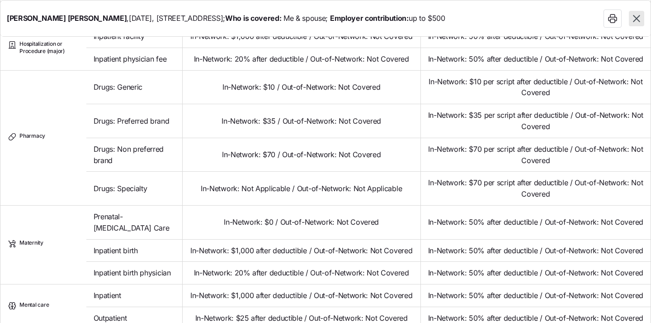
scroll to position [719, 0]
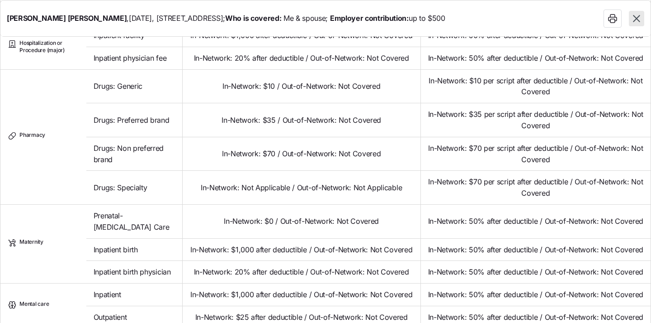
click at [637, 20] on icon "button" at bounding box center [636, 18] width 7 height 7
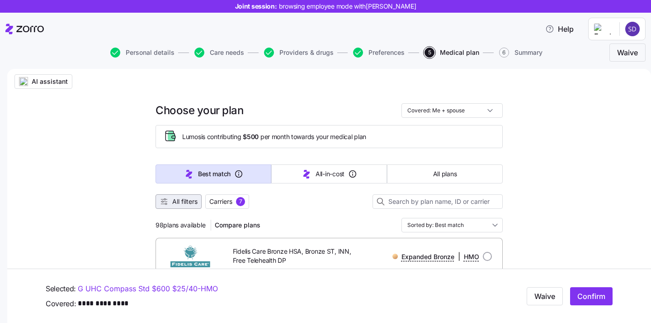
click at [200, 198] on button "All filters" at bounding box center [179, 201] width 46 height 14
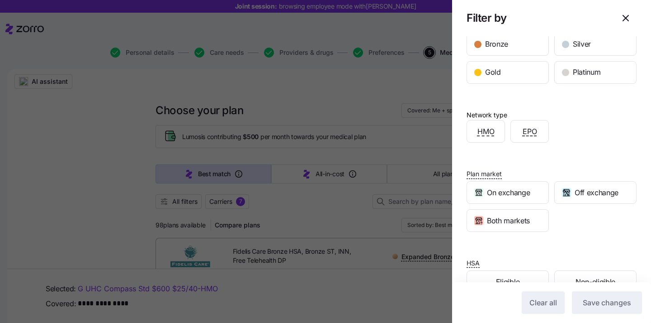
scroll to position [192, 0]
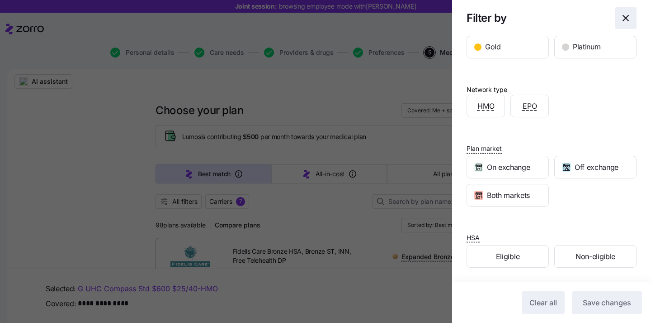
click at [629, 14] on icon "button" at bounding box center [626, 18] width 11 height 11
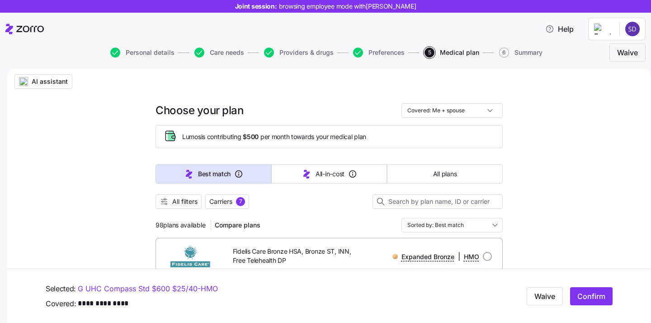
click at [52, 81] on span "AI assistant" at bounding box center [50, 81] width 36 height 9
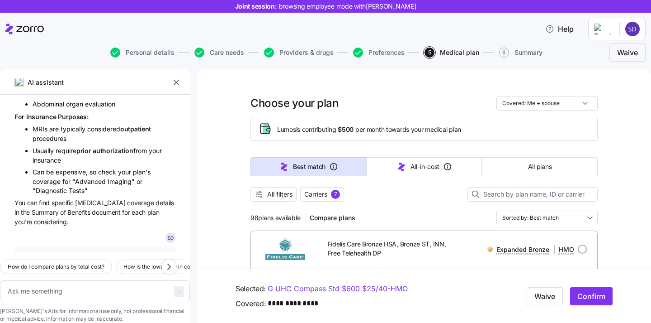
scroll to position [5332, 0]
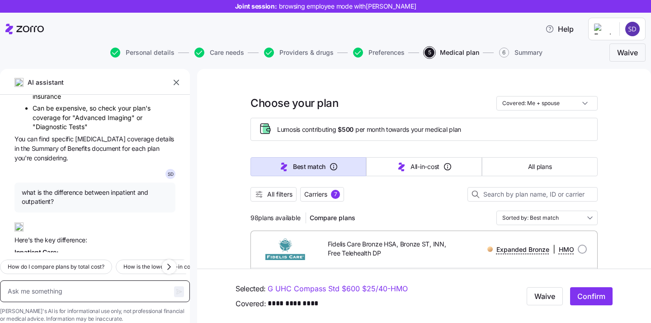
click at [67, 280] on textarea at bounding box center [95, 291] width 190 height 22
type textarea "x"
type textarea "m"
type textarea "x"
type textarea "my"
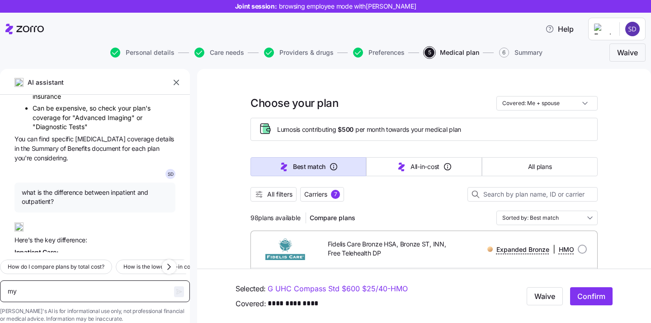
type textarea "x"
type textarea "my"
type textarea "x"
type textarea "my wi"
type textarea "x"
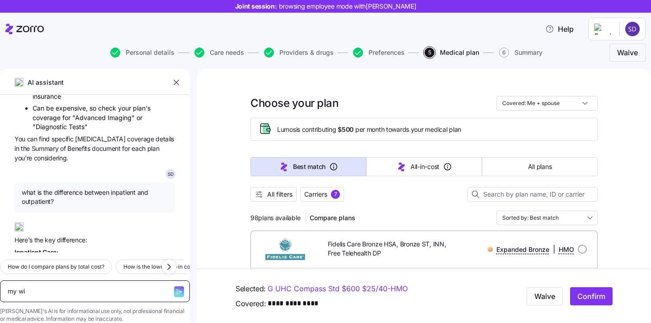
type textarea "my wif"
type textarea "x"
type textarea "my wifw"
type textarea "x"
type textarea "my wifw i"
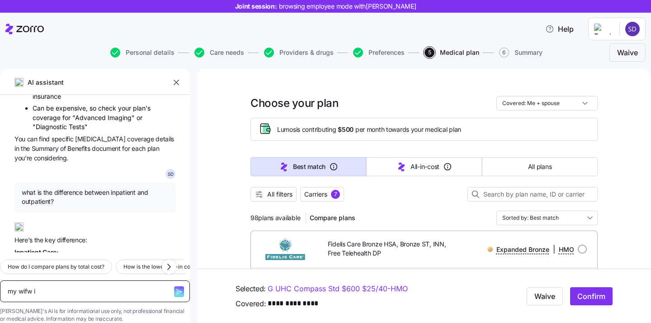
type textarea "x"
type textarea "my wifw i"
type textarea "x"
type textarea "my wifw i"
type textarea "x"
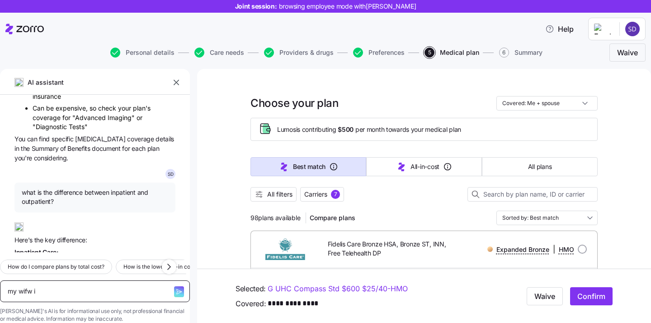
type textarea "my wifw"
type textarea "x"
type textarea "my wifw"
type textarea "x"
type textarea "my wif"
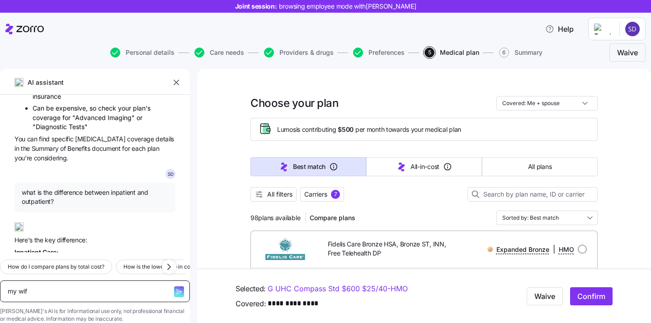
type textarea "x"
type textarea "my wife"
type textarea "x"
type textarea "my wife"
type textarea "x"
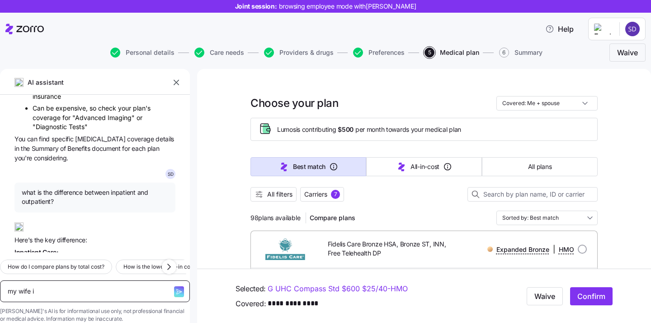
type textarea "my wife is"
type textarea "x"
type textarea "my wife is"
type textarea "x"
type textarea "my wife is p"
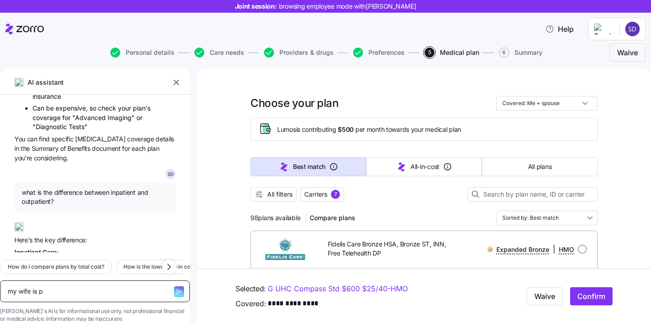
type textarea "x"
type textarea "my wife is pr"
type textarea "x"
type textarea "my wife is pre"
type textarea "x"
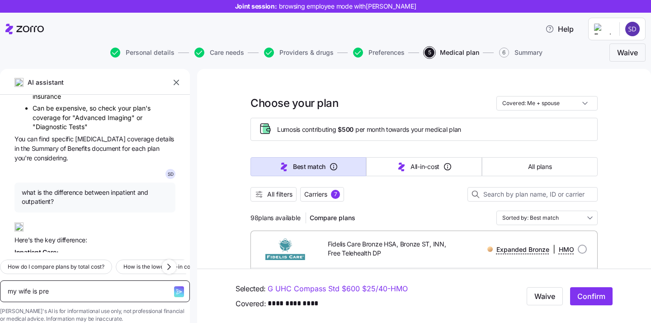
type textarea "my wife is preg"
type textarea "x"
type textarea "my wife is pregn"
type textarea "x"
type textarea "my wife is pregna"
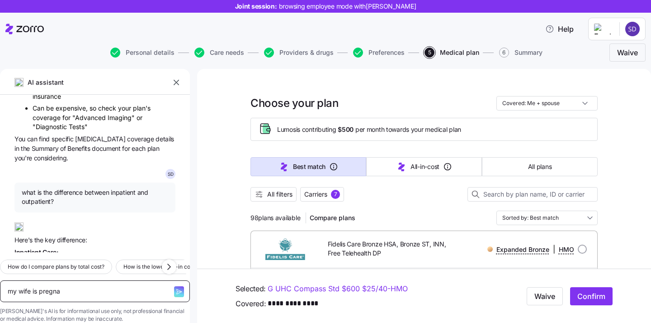
type textarea "x"
type textarea "my wife is pregnan"
type textarea "x"
type textarea "my wife is pregnant"
type textarea "x"
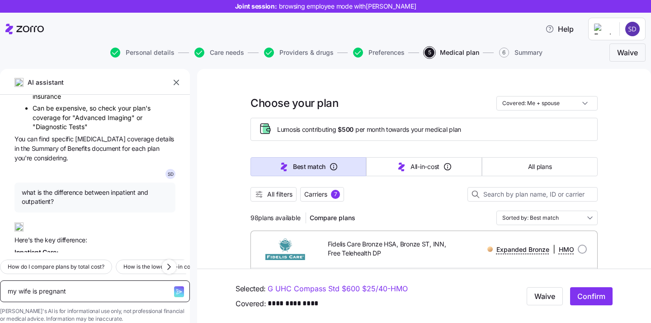
type textarea "my wife is pregnant"
type textarea "x"
type textarea "my wife is pregnant w"
type textarea "x"
type textarea "my wife is pregnant wh"
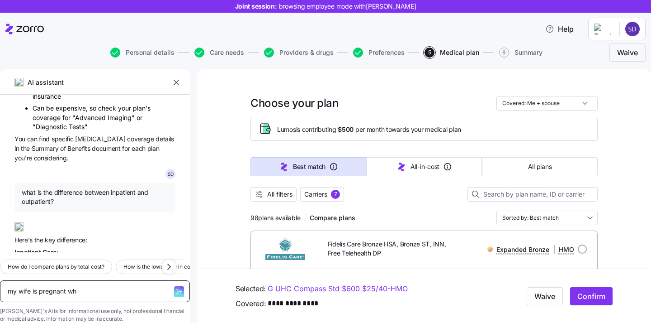
type textarea "x"
type textarea "my wife is pregnant wha"
type textarea "x"
type textarea "my wife is pregnant what"
type textarea "x"
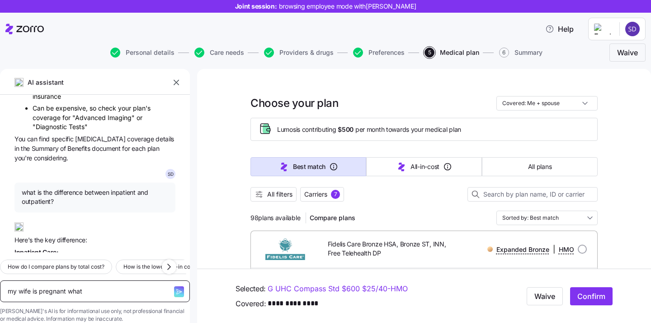
type textarea "my wife is pregnant what"
type textarea "x"
type textarea "my wife is pregnant what p"
type textarea "x"
type textarea "my wife is pregnant what pa"
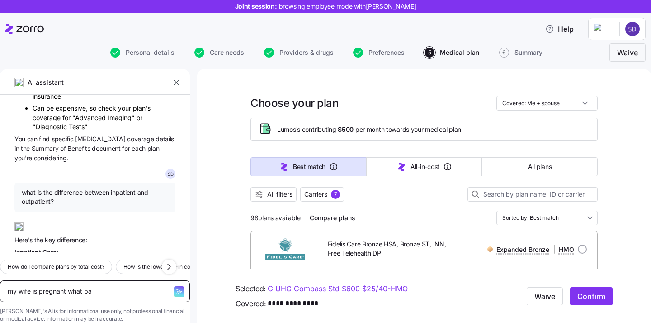
type textarea "x"
type textarea "my wife is pregnant what p"
type textarea "x"
type textarea "my wife is pregnant what pl"
type textarea "x"
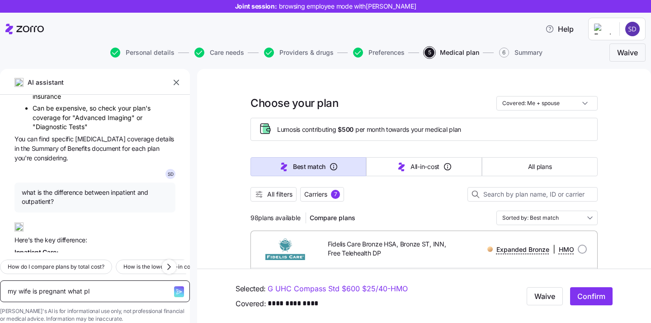
type textarea "my wife is pregnant what pla"
type textarea "x"
type textarea "my wife is pregnant what plan"
type textarea "x"
type textarea "my wife is pregnant what plan"
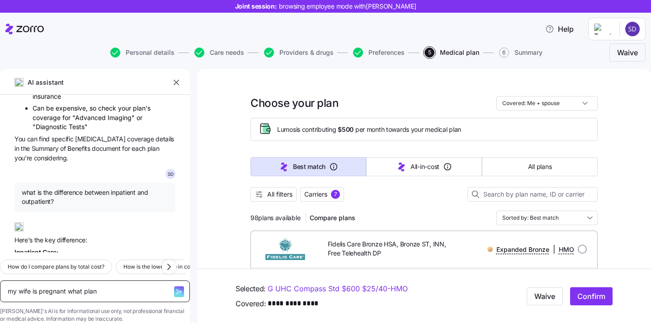
type textarea "x"
type textarea "my wife is pregnant what plan sh"
type textarea "x"
type textarea "my wife is pregnant what plan sho"
type textarea "x"
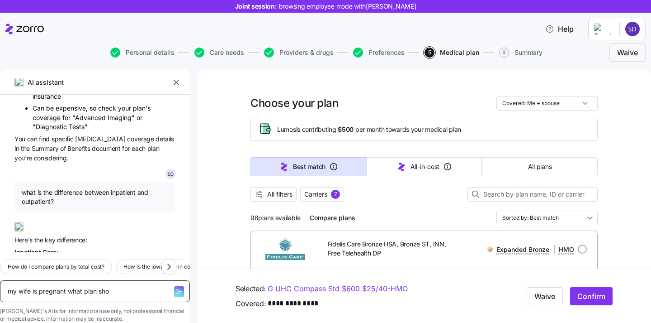
type textarea "my wife is pregnant what plan shou"
type textarea "x"
type textarea "my wife is pregnant what plan shoul"
type textarea "x"
type textarea "my wife is pregnant what plan should"
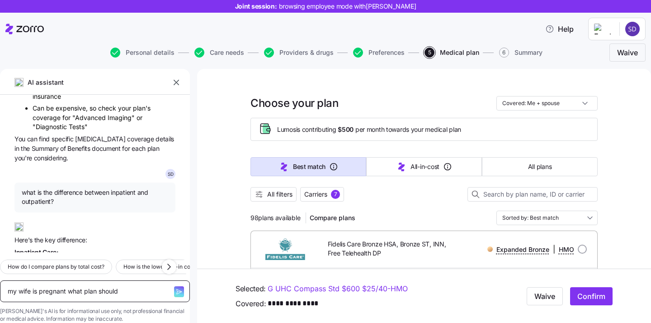
type textarea "x"
type textarea "my wife is pregnant what plan should"
type textarea "x"
type textarea "my wife is pregnant what plan should I"
type textarea "x"
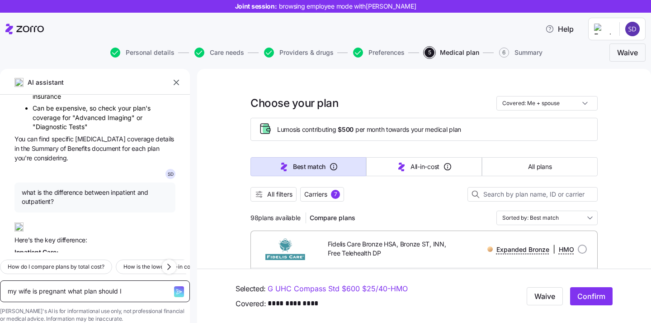
type textarea "my wife is pregnant what plan should I"
type textarea "x"
type textarea "my wife is pregnant what plan should I p"
type textarea "x"
type textarea "my wife is pregnant what plan should I pi"
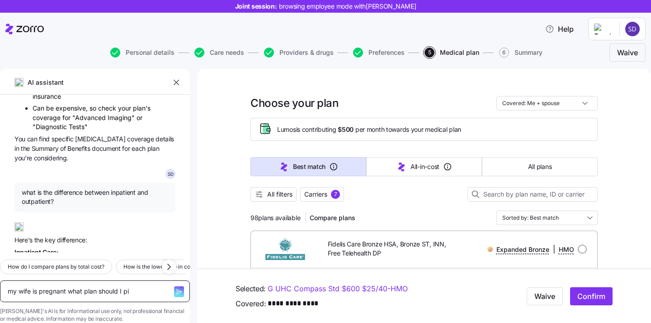
type textarea "x"
type textarea "my wife is pregnant what plan should I pick"
type textarea "x"
type textarea "my wife is pregnant what plan should I pick"
type textarea "x"
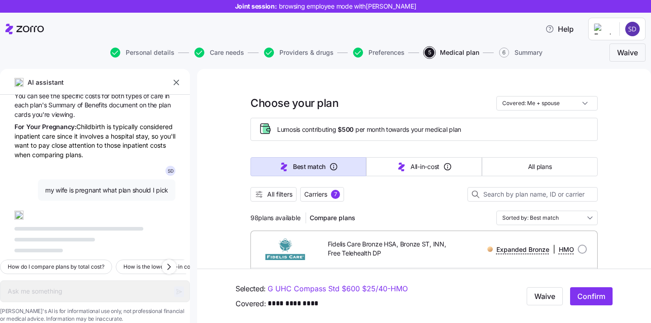
scroll to position [5736, 0]
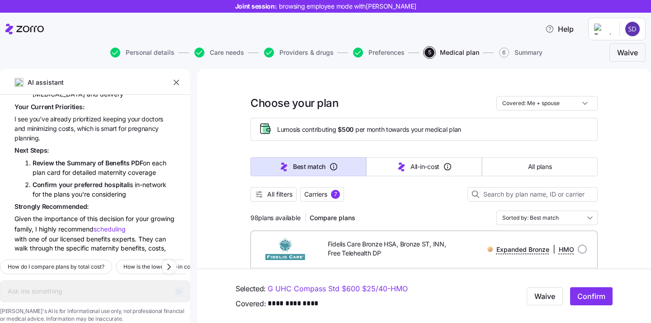
type textarea "x"
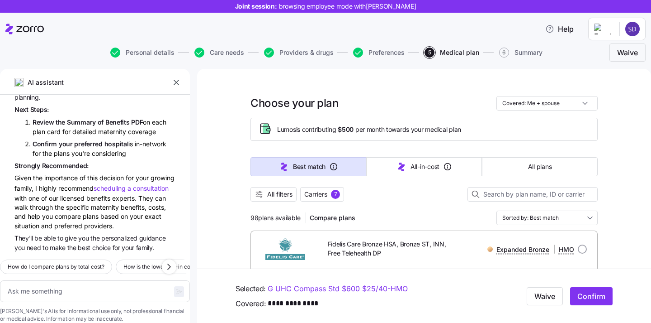
scroll to position [102, 0]
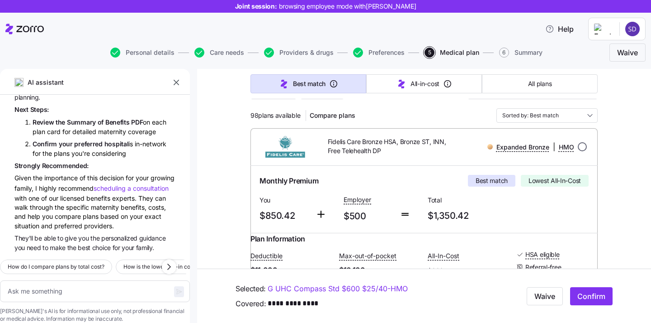
click at [581, 145] on input "radio" at bounding box center [582, 146] width 9 height 9
radio input "true"
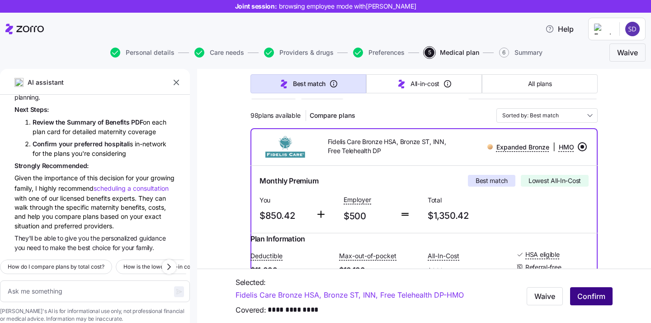
click at [598, 293] on span "Confirm" at bounding box center [592, 295] width 28 height 11
type textarea "x"
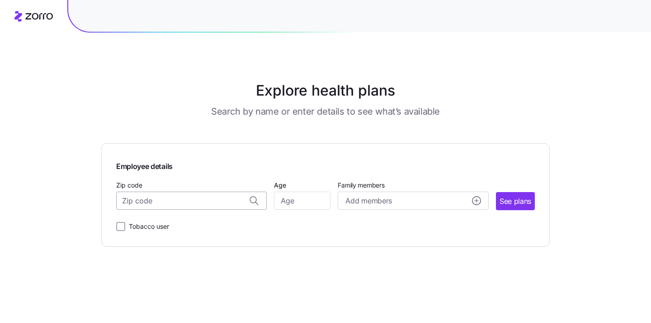
click at [173, 200] on input "Zip code" at bounding box center [191, 200] width 151 height 18
click at [179, 226] on span "84081, [GEOGRAPHIC_DATA], [GEOGRAPHIC_DATA]" at bounding box center [190, 224] width 127 height 11
type input "84081, [GEOGRAPHIC_DATA], [GEOGRAPHIC_DATA]"
click at [319, 196] on input "Age" at bounding box center [302, 200] width 57 height 18
type input "30"
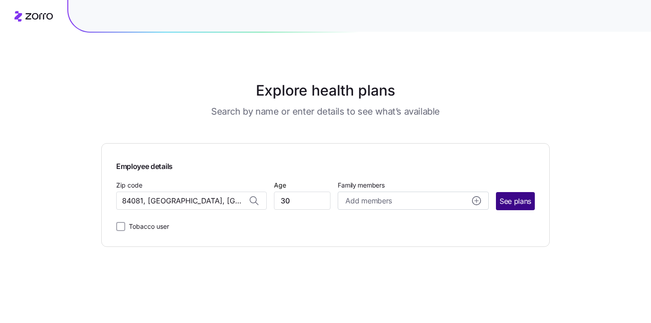
click at [518, 202] on span "See plans" at bounding box center [516, 200] width 32 height 11
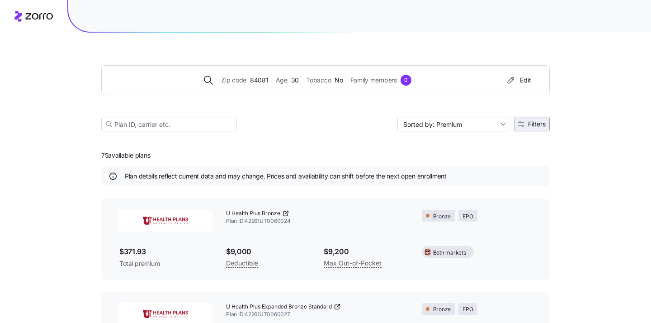
click at [541, 128] on button "Filters" at bounding box center [532, 124] width 36 height 14
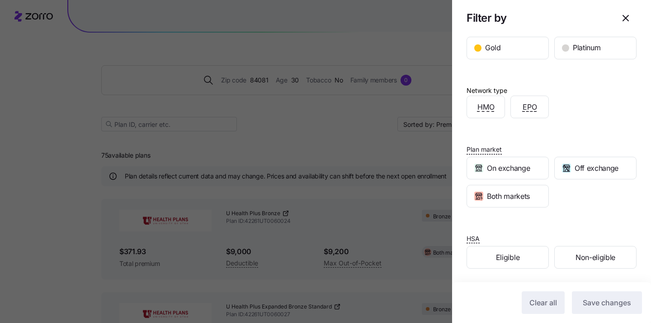
scroll to position [207, 0]
click at [411, 149] on div at bounding box center [325, 161] width 651 height 323
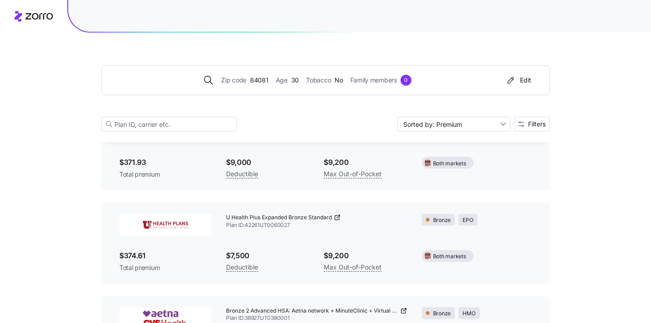
scroll to position [0, 0]
